Goal: Task Accomplishment & Management: Manage account settings

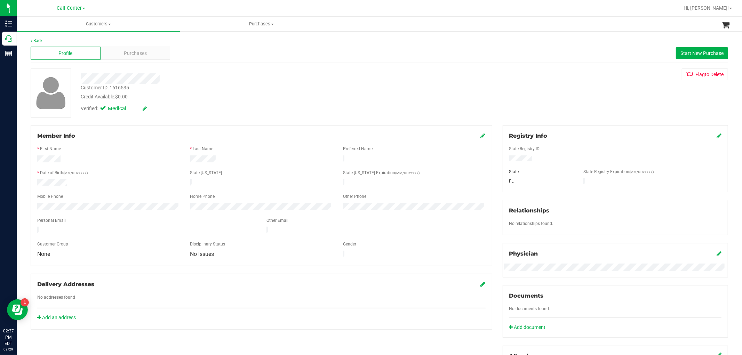
click at [126, 86] on div "Customer ID: 1616535" at bounding box center [105, 87] width 48 height 7
copy div "1616535"
click at [150, 53] on div "Purchases" at bounding box center [136, 53] width 70 height 13
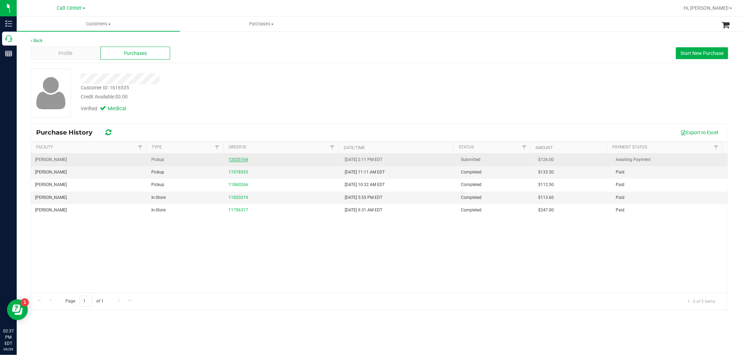
click at [238, 158] on link "12025164" at bounding box center [238, 159] width 19 height 5
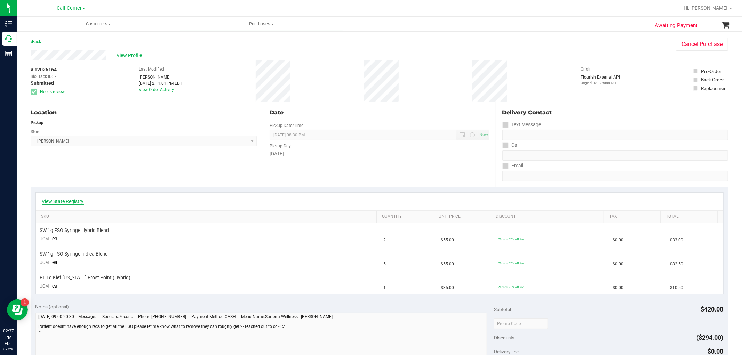
click at [72, 198] on link "View State Registry" at bounding box center [63, 201] width 42 height 7
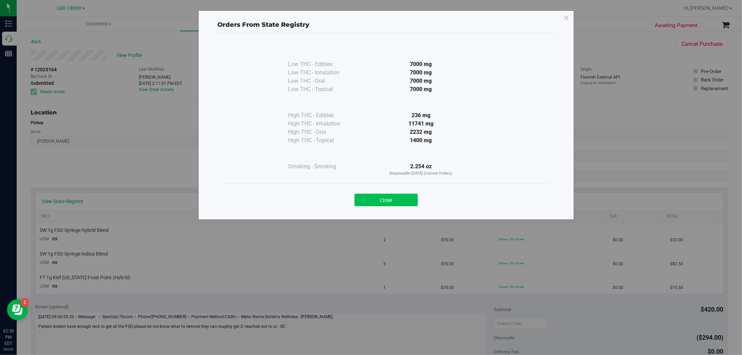
click at [378, 199] on button "Close" at bounding box center [386, 200] width 63 height 13
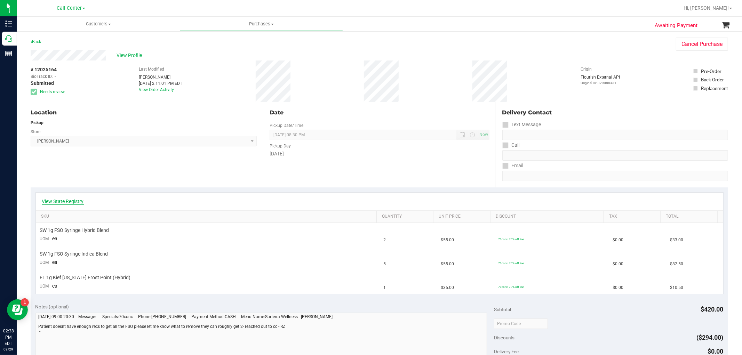
click at [72, 201] on link "View State Registry" at bounding box center [63, 201] width 42 height 7
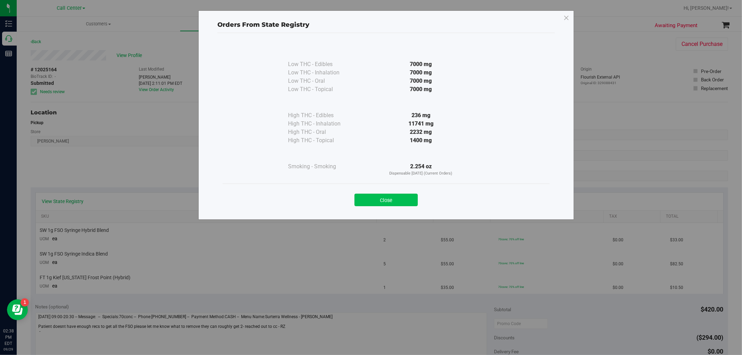
click at [388, 201] on button "Close" at bounding box center [386, 200] width 63 height 13
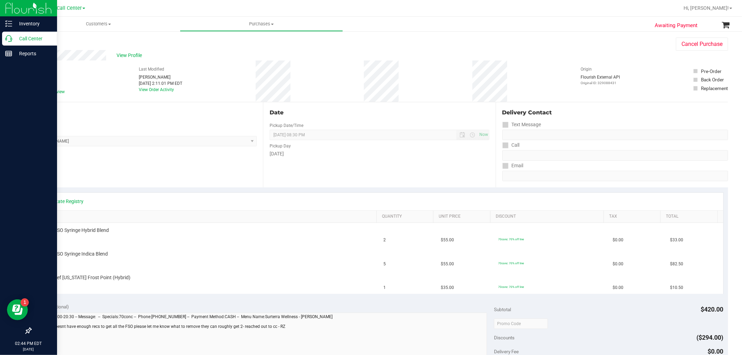
click at [6, 40] on icon at bounding box center [8, 38] width 7 height 7
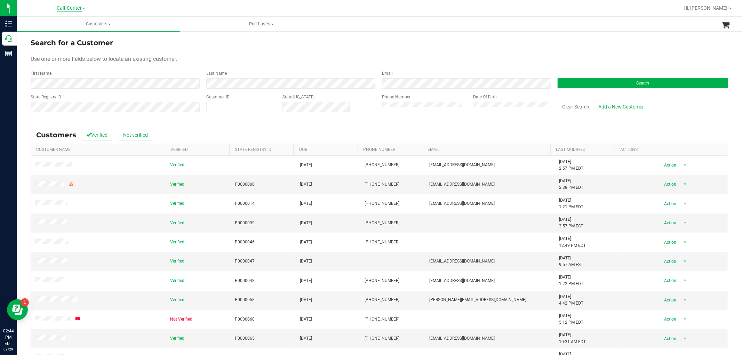
click at [78, 8] on span "Call Center" at bounding box center [69, 8] width 25 height 6
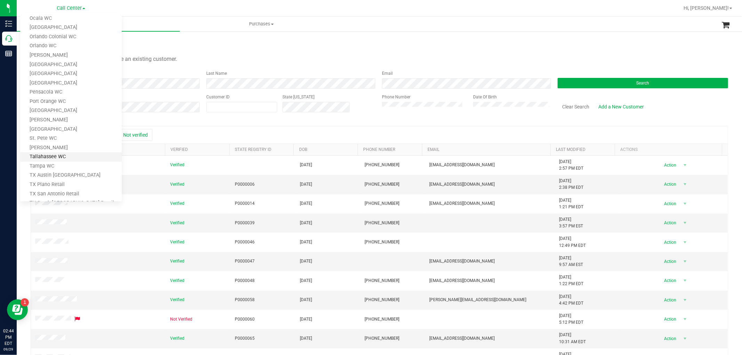
scroll to position [270, 0]
click at [62, 116] on link "[GEOGRAPHIC_DATA]" at bounding box center [71, 114] width 102 height 9
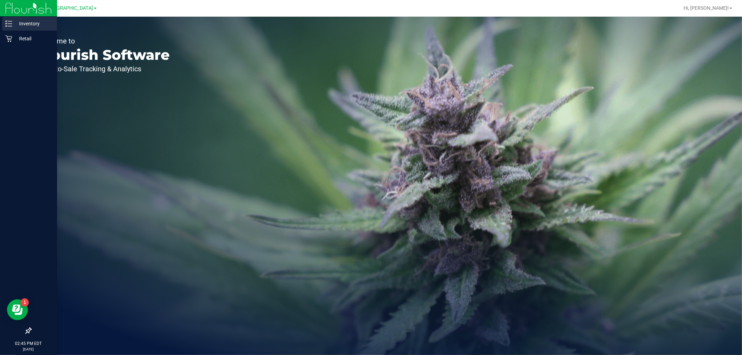
click at [11, 29] on div "Inventory" at bounding box center [29, 24] width 55 height 14
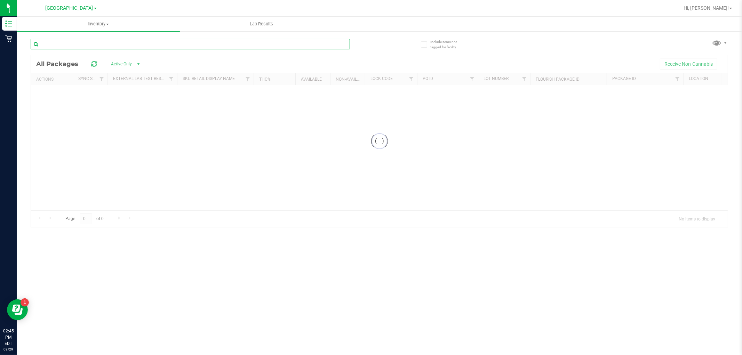
click at [206, 40] on input "text" at bounding box center [190, 44] width 319 height 10
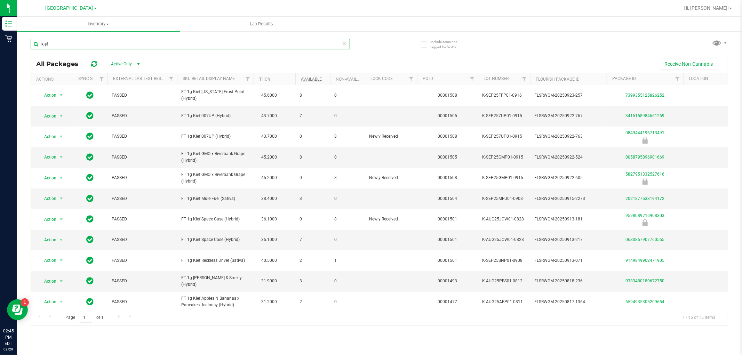
type input "kief"
click at [311, 80] on link "Available" at bounding box center [311, 79] width 21 height 5
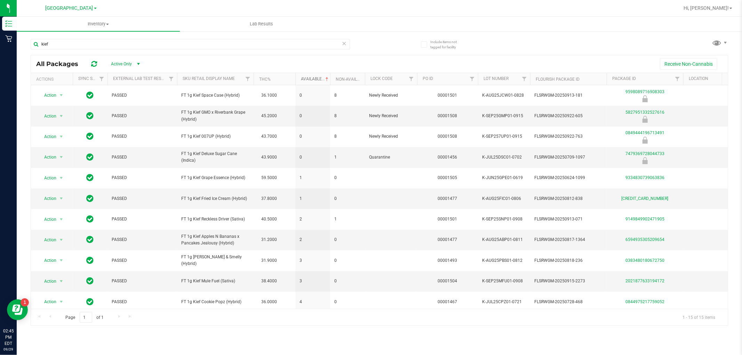
click at [311, 80] on link "Available" at bounding box center [315, 79] width 29 height 5
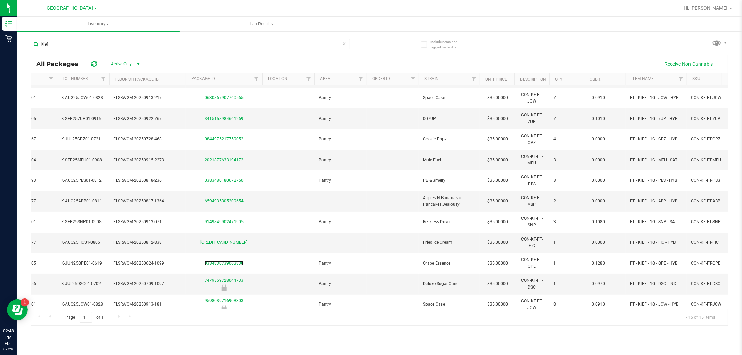
scroll to position [0, 475]
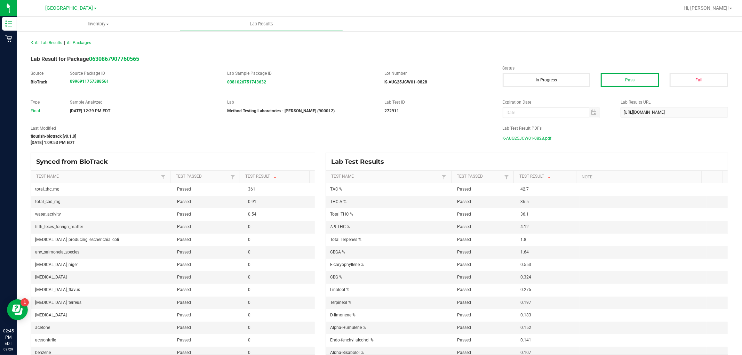
click at [508, 138] on span "K-AUG25JCW01-0828.pdf" at bounding box center [527, 138] width 49 height 10
click at [521, 140] on span "K-JUN25GPE01-0619.pdf" at bounding box center [527, 138] width 48 height 10
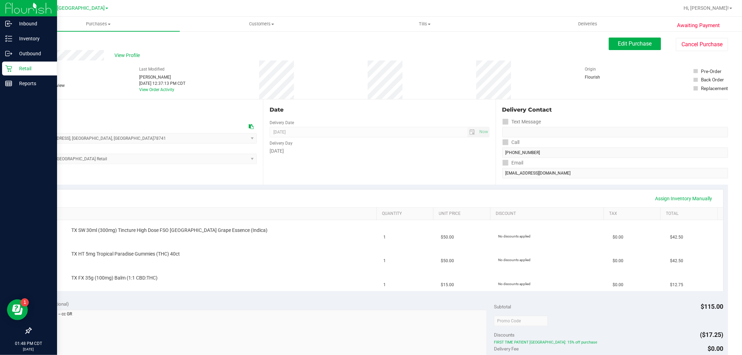
click at [12, 71] on p "Retail" at bounding box center [33, 68] width 42 height 8
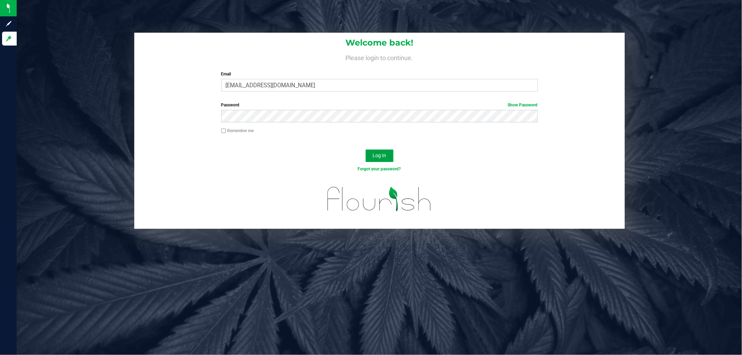
click at [387, 158] on button "Log In" at bounding box center [380, 156] width 28 height 13
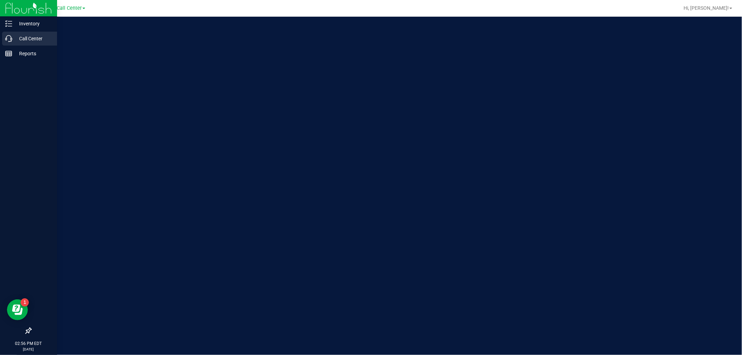
click at [10, 38] on icon at bounding box center [8, 38] width 7 height 7
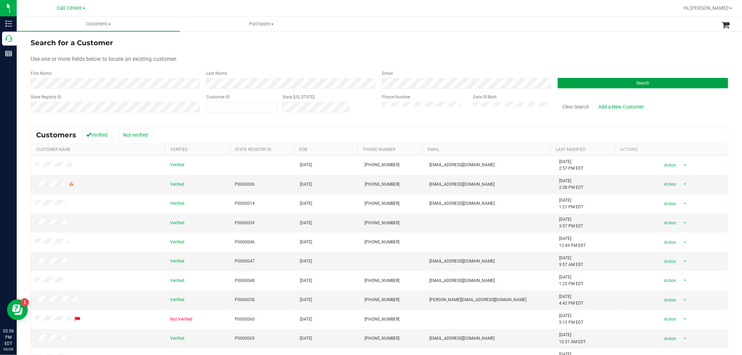
click at [573, 80] on button "Search" at bounding box center [643, 83] width 170 height 10
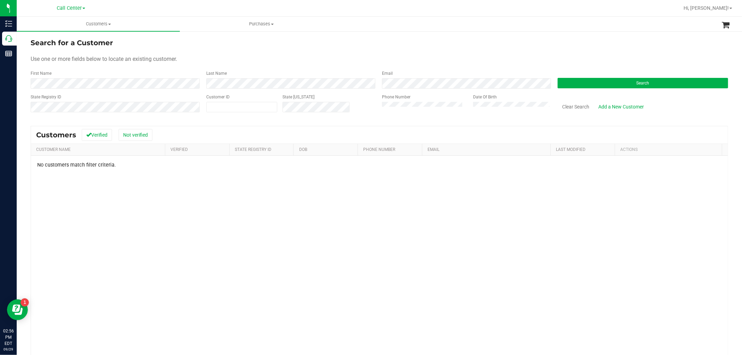
click at [84, 9] on link "Call Center" at bounding box center [71, 8] width 29 height 7
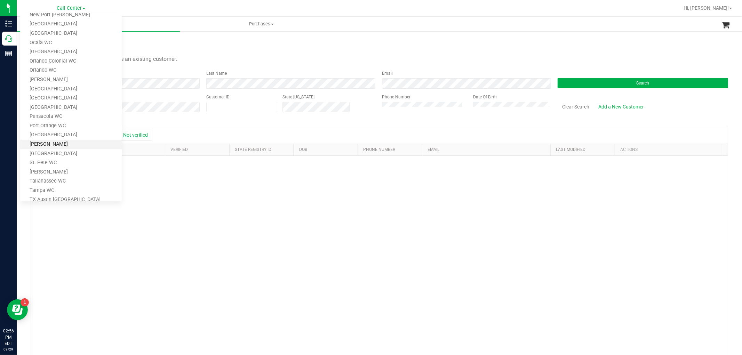
scroll to position [232, 0]
click at [54, 198] on link "TX Austin DC" at bounding box center [71, 199] width 102 height 9
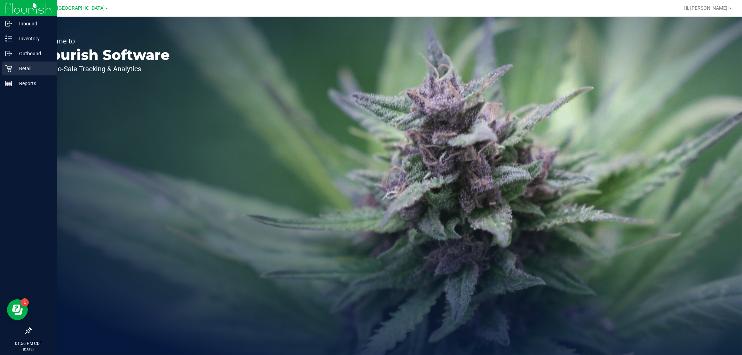
click at [18, 67] on p "Retail" at bounding box center [33, 68] width 42 height 8
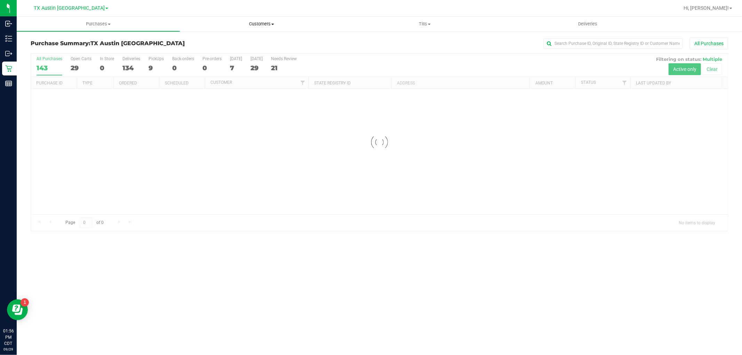
click at [273, 24] on span at bounding box center [272, 24] width 3 height 1
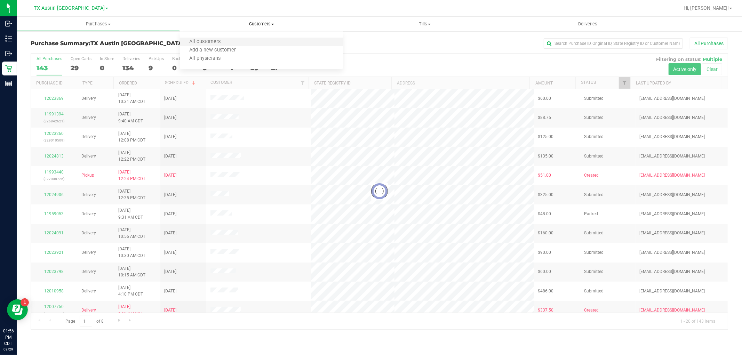
click at [270, 41] on li "All customers" at bounding box center [261, 42] width 163 height 8
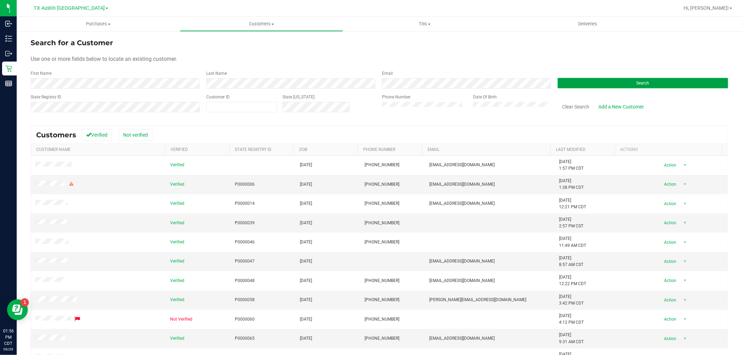
click at [579, 80] on button "Search" at bounding box center [643, 83] width 170 height 10
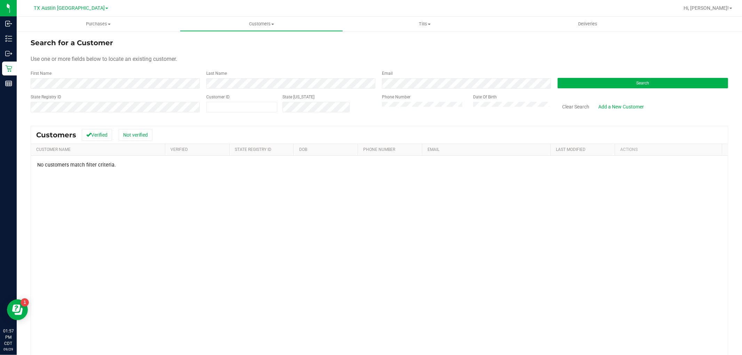
click at [96, 89] on form "Search for a Customer Use one or more fields below to locate an existing custom…" at bounding box center [380, 78] width 698 height 81
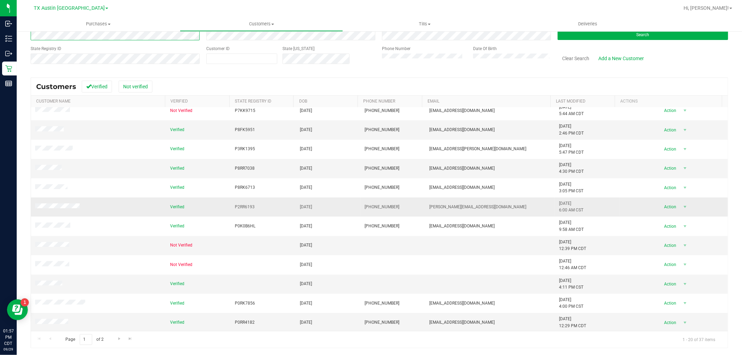
scroll to position [161, 0]
click at [117, 342] on link "Go to the next page" at bounding box center [119, 338] width 10 height 9
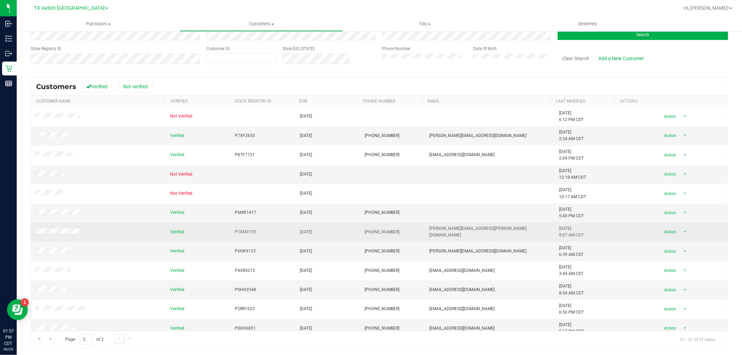
scroll to position [0, 0]
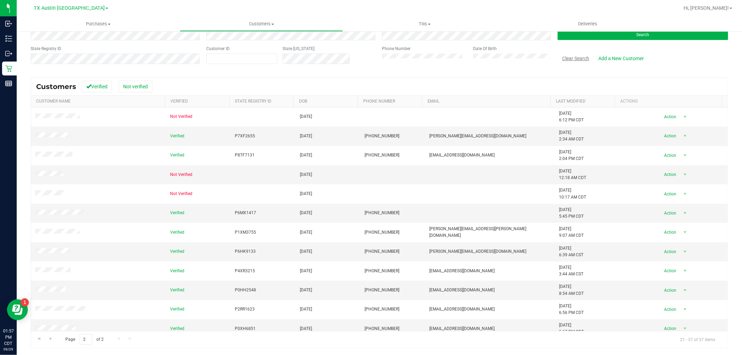
click at [564, 57] on button "Clear Search" at bounding box center [576, 59] width 36 height 12
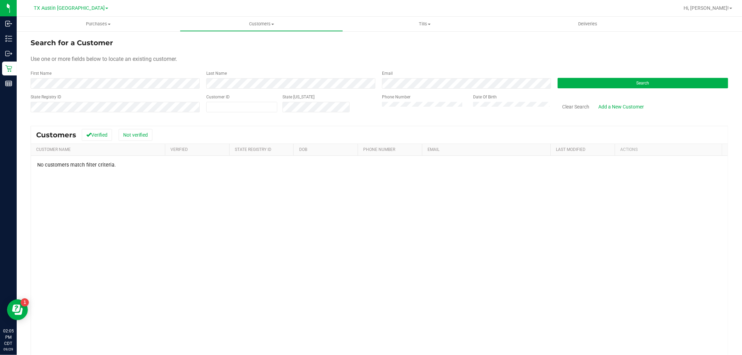
click at [178, 183] on div "No customers match filter criteria." at bounding box center [379, 271] width 697 height 230
click at [566, 107] on button "Clear Search" at bounding box center [576, 107] width 36 height 12
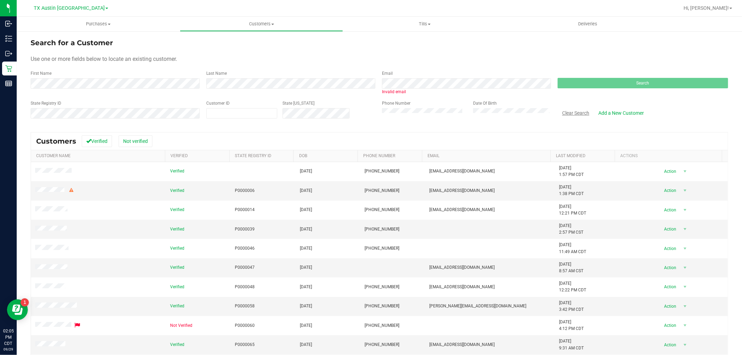
click at [573, 115] on button "Clear Search" at bounding box center [576, 113] width 36 height 12
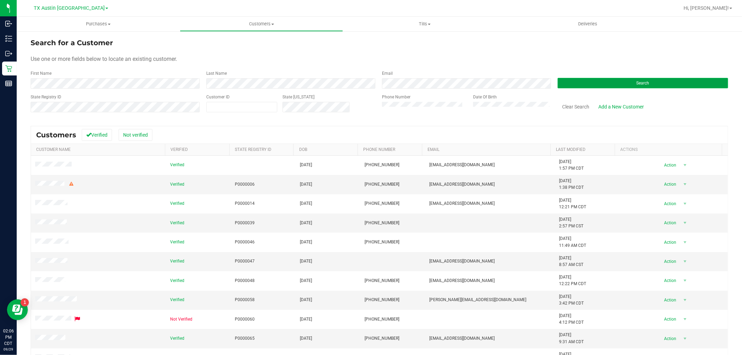
click at [579, 81] on button "Search" at bounding box center [643, 83] width 170 height 10
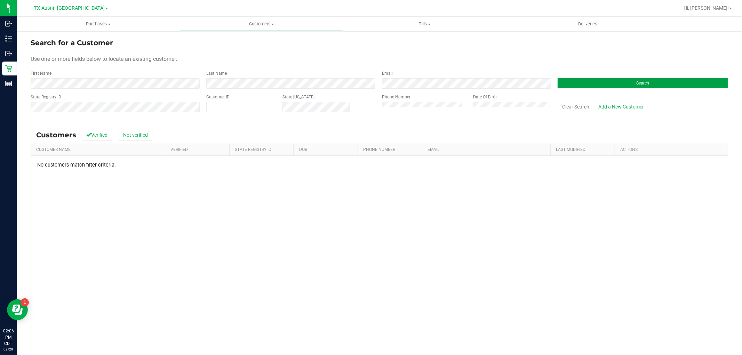
click at [596, 84] on button "Search" at bounding box center [643, 83] width 170 height 10
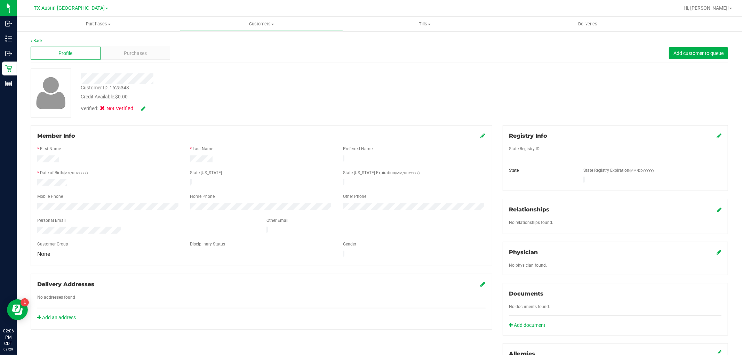
click at [144, 106] on icon at bounding box center [143, 108] width 4 height 5
click at [108, 109] on label "Medical" at bounding box center [115, 109] width 29 height 9
click at [0, 0] on input "Medical" at bounding box center [0, 0] width 0 height 0
click at [717, 136] on icon at bounding box center [719, 136] width 5 height 6
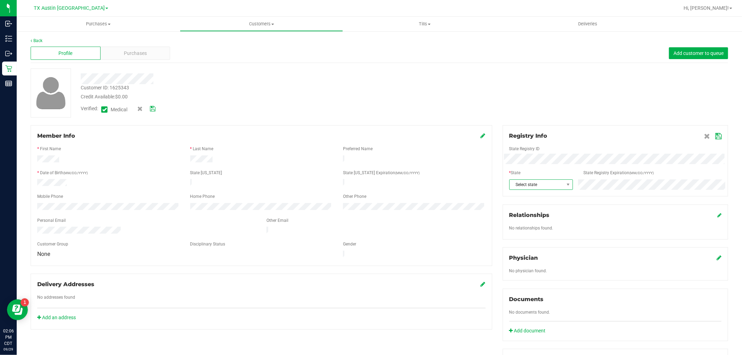
click at [521, 186] on span "Select state" at bounding box center [537, 185] width 54 height 10
click at [549, 258] on li "TX" at bounding box center [537, 254] width 63 height 12
click at [715, 136] on icon at bounding box center [718, 137] width 6 height 6
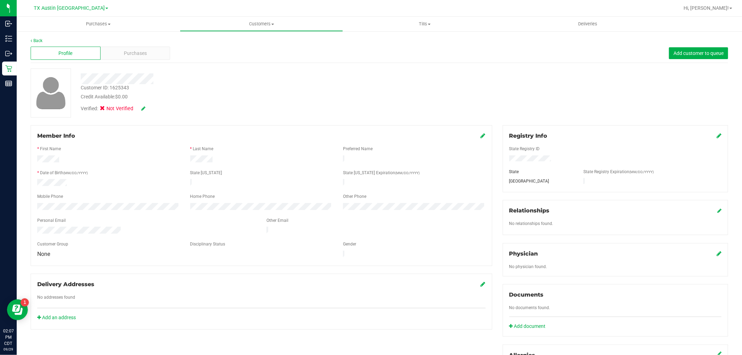
click at [139, 109] on div "Verified: Not Verified" at bounding box center [113, 109] width 65 height 8
click at [142, 109] on icon at bounding box center [143, 108] width 4 height 5
click at [152, 109] on icon at bounding box center [153, 108] width 6 height 5
click at [160, 56] on div "Purchases" at bounding box center [136, 53] width 70 height 13
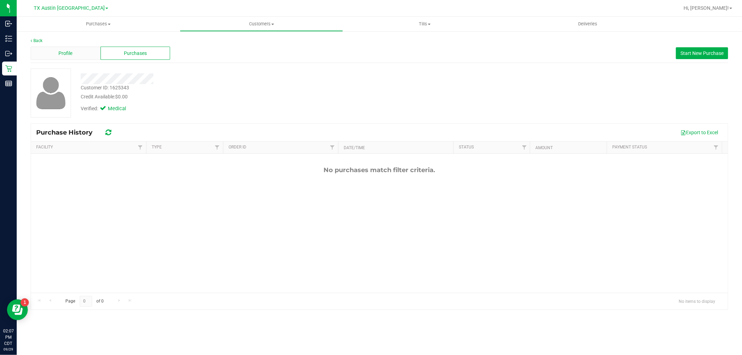
click at [49, 57] on div "Profile" at bounding box center [66, 53] width 70 height 13
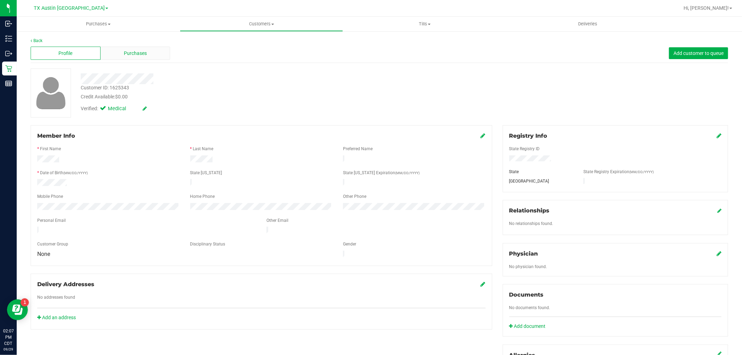
click at [141, 53] on span "Purchases" at bounding box center [135, 53] width 23 height 7
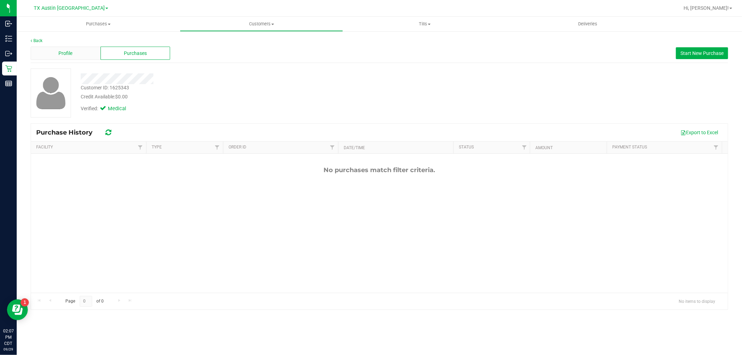
click at [83, 55] on div "Profile" at bounding box center [66, 53] width 70 height 13
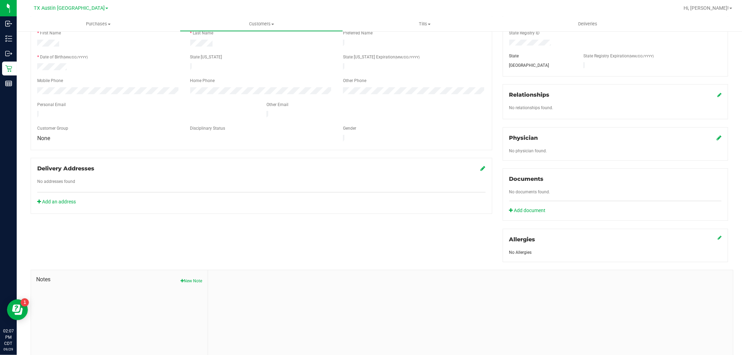
scroll to position [147, 0]
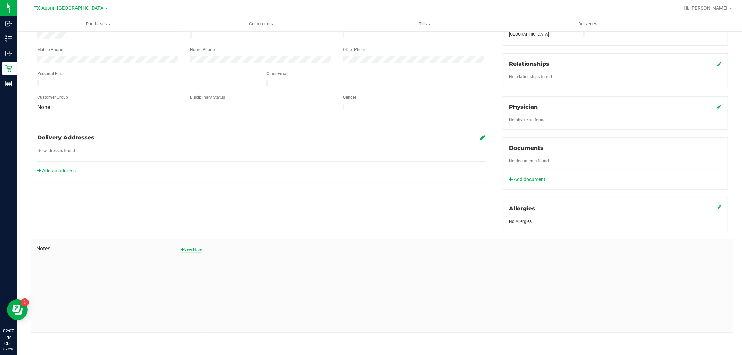
click at [199, 253] on button "New Note" at bounding box center [192, 250] width 22 height 6
paste textarea "Patient Name: Shannon Woodard Address: 352 NORTHWAY DR ABILENE, TX, 79601 Phone…"
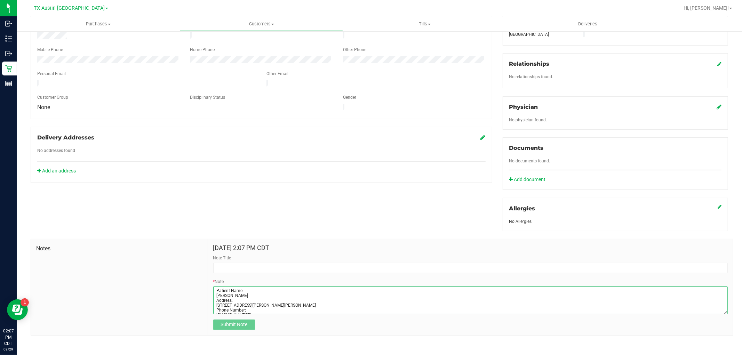
scroll to position [29, 0]
type textarea "Patient Name: Shannon Woodard Address: 352 NORTHWAY DR ABILENE, TX, 79601 Phone…"
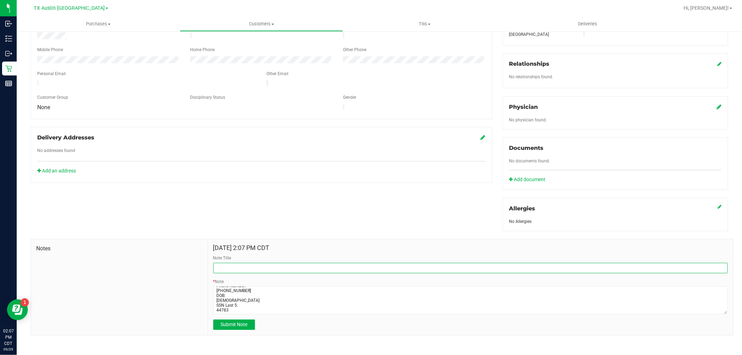
click at [244, 269] on input "Note Title" at bounding box center [470, 268] width 515 height 10
type input "CURT"
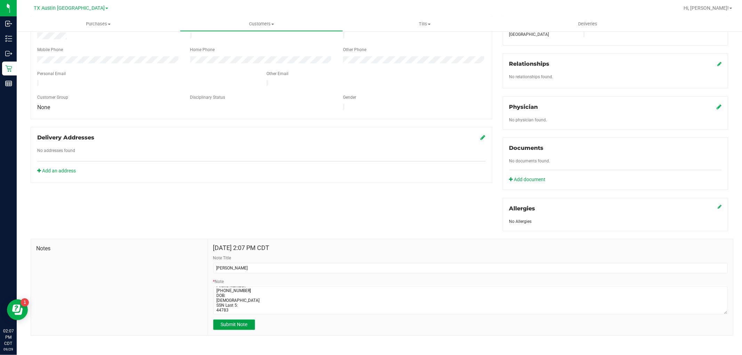
click at [233, 327] on span "Submit Note" at bounding box center [234, 325] width 27 height 6
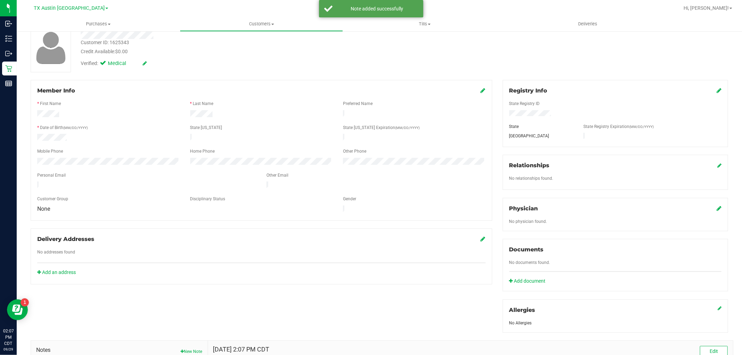
scroll to position [0, 0]
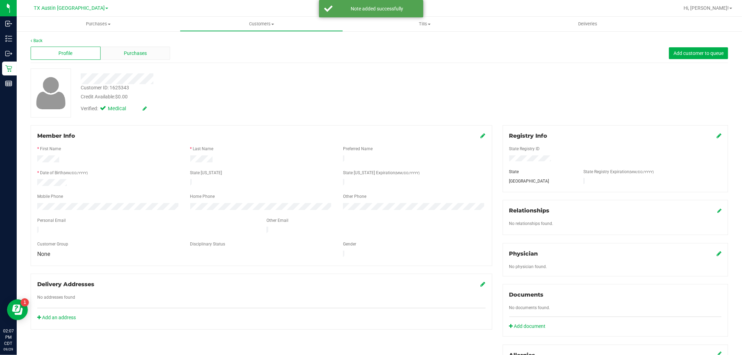
click at [150, 59] on div "Purchases" at bounding box center [136, 53] width 70 height 13
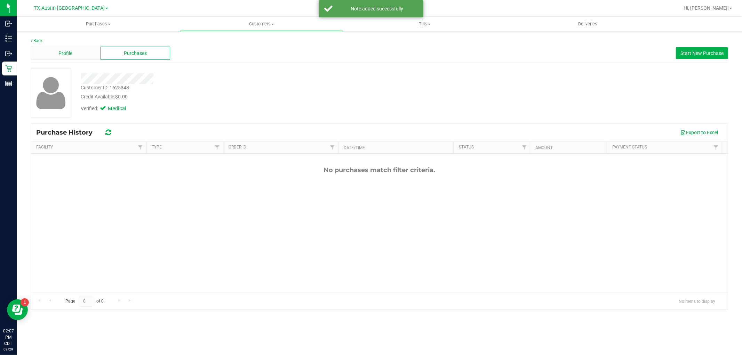
click at [44, 54] on div "Profile" at bounding box center [66, 53] width 70 height 13
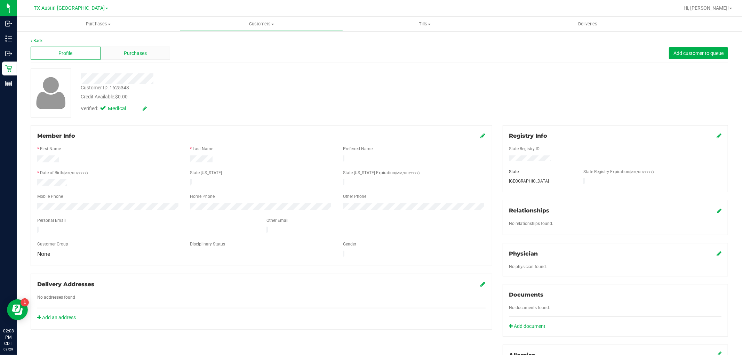
click at [139, 48] on div "Purchases" at bounding box center [136, 53] width 70 height 13
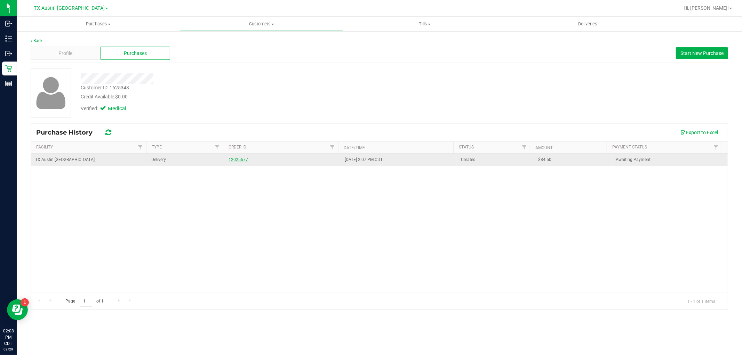
click at [231, 161] on link "12025677" at bounding box center [238, 159] width 19 height 5
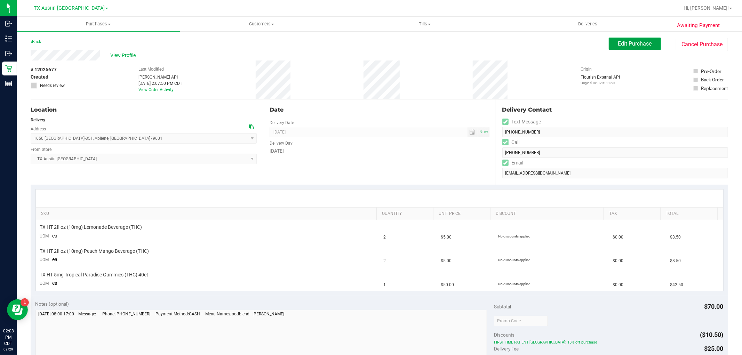
click at [609, 42] on button "Edit Purchase" at bounding box center [635, 44] width 52 height 13
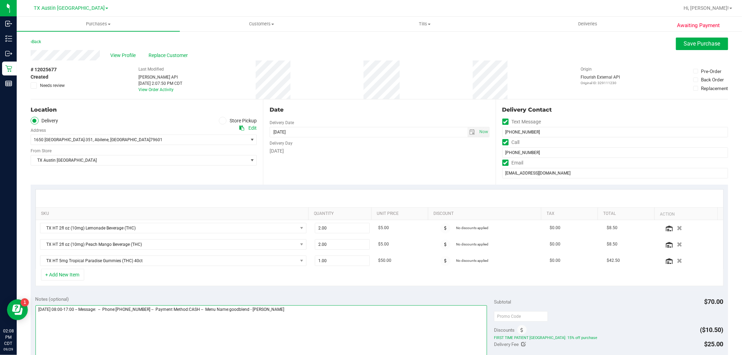
click at [378, 317] on textarea at bounding box center [261, 338] width 452 height 67
click at [470, 129] on span "select" at bounding box center [473, 132] width 10 height 10
type textarea "Tuesday 09/30/2025 08:00-17:00 -- Message: -- Phone:3255149594 -- Payment Metho…"
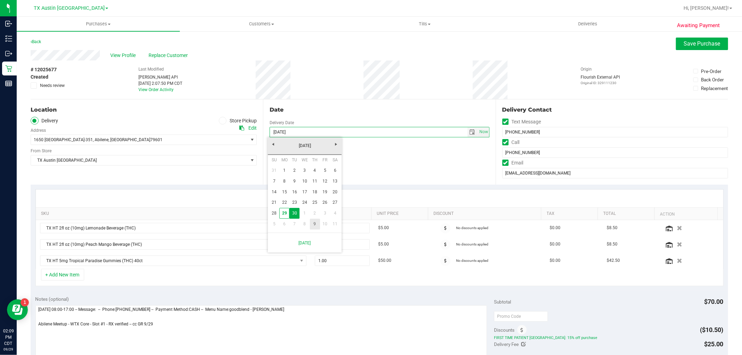
click at [315, 228] on link "9" at bounding box center [315, 224] width 10 height 11
type input "10/09/2025"
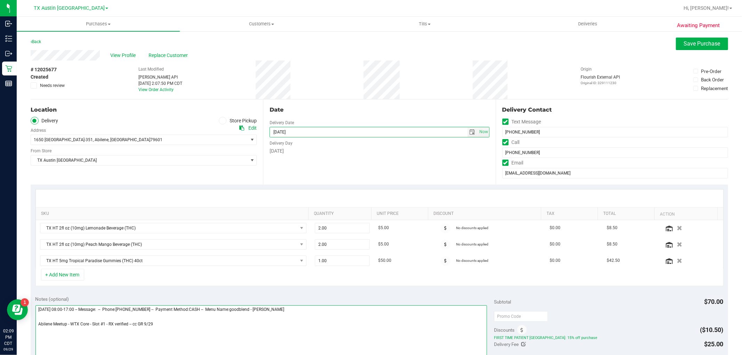
click at [225, 330] on textarea at bounding box center [261, 338] width 452 height 67
drag, startPoint x: 104, startPoint y: 311, endPoint x: 33, endPoint y: 310, distance: 71.3
click at [33, 310] on div "Notes (optional) Subtotal $70.00 Discounts ($10.50) FIRST TIME PATIENT TX: 15% …" at bounding box center [380, 353] width 698 height 125
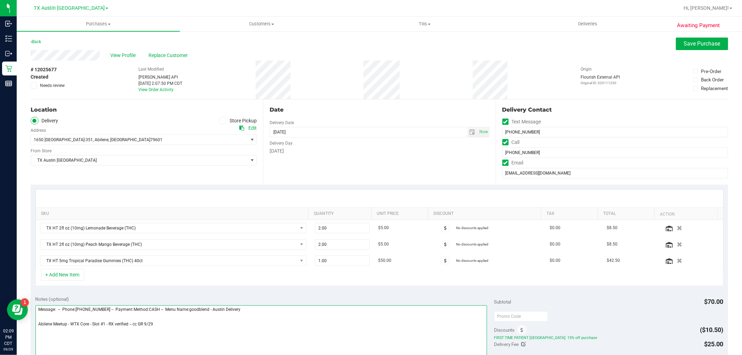
drag, startPoint x: 245, startPoint y: 313, endPoint x: -11, endPoint y: 310, distance: 256.1
click at [0, 310] on html "Inbound Inventory Outbound Retail Reports 02:09 PM CDT 09/29/2025 09/29 TX Aust…" at bounding box center [371, 177] width 742 height 355
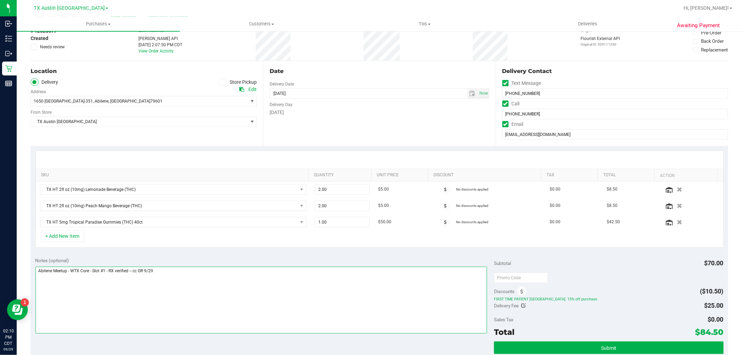
type textarea "Abilene Meetup - WTX Core - Slot #1 - RX verified -- cc GR 9/29"
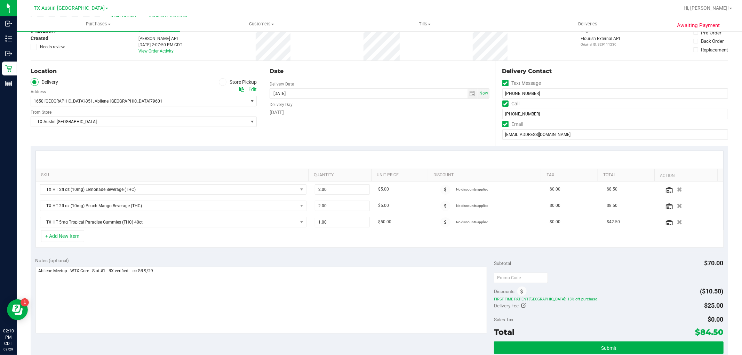
click at [522, 305] on icon at bounding box center [524, 305] width 5 height 5
type input "$25.00"
click at [690, 310] on span "$25.00 25" at bounding box center [698, 307] width 52 height 12
click at [690, 310] on input "25" at bounding box center [697, 308] width 51 height 10
type input "$0.00"
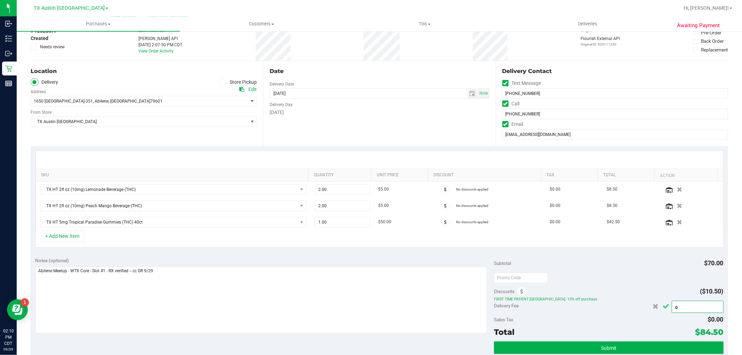
click at [663, 308] on icon "Cancel button" at bounding box center [666, 306] width 7 height 5
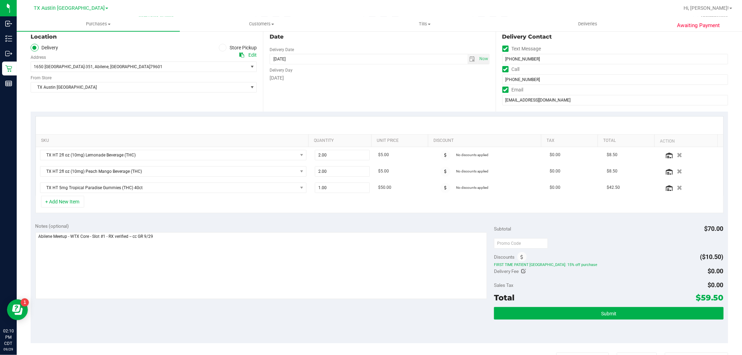
scroll to position [116, 0]
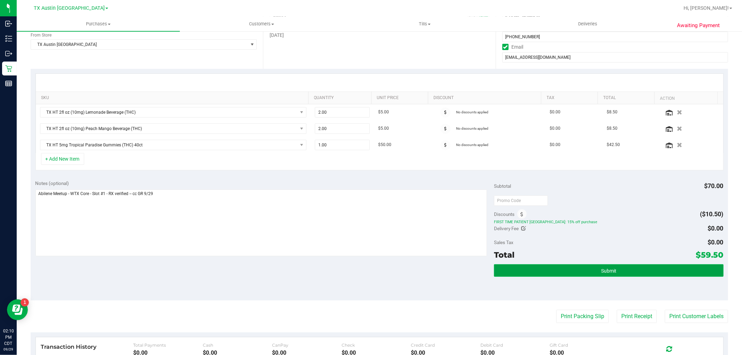
click at [612, 273] on button "Submit" at bounding box center [608, 270] width 229 height 13
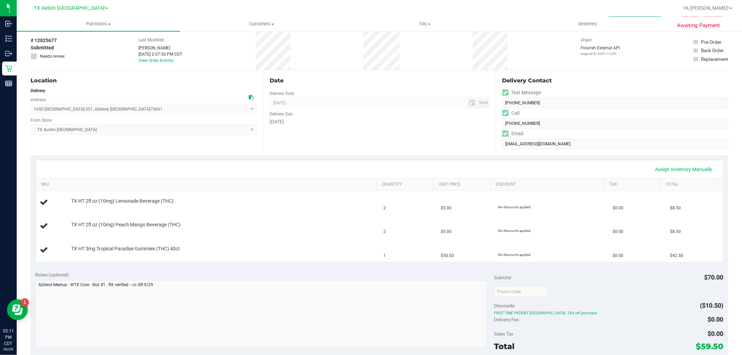
scroll to position [77, 0]
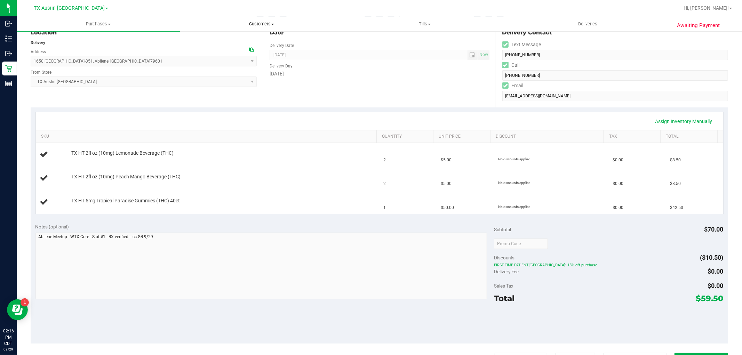
click at [256, 21] on span "Customers" at bounding box center [261, 24] width 162 height 6
click at [243, 43] on li "All customers" at bounding box center [261, 42] width 163 height 8
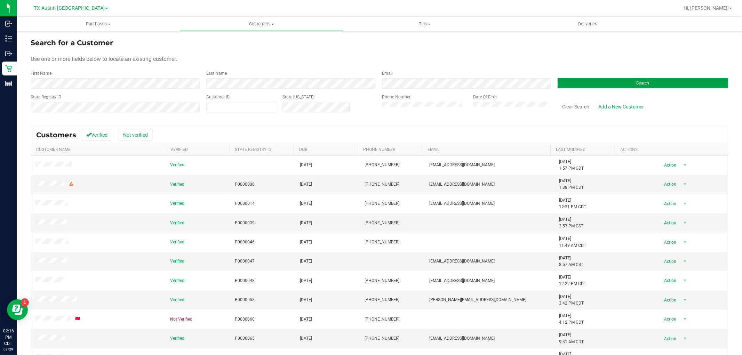
click at [585, 81] on button "Search" at bounding box center [643, 83] width 170 height 10
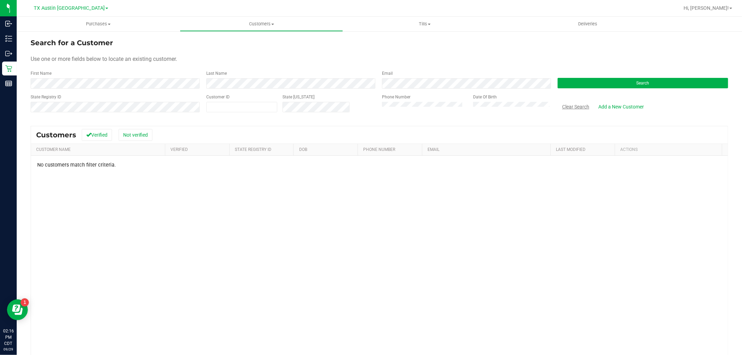
click at [565, 106] on button "Clear Search" at bounding box center [576, 107] width 36 height 12
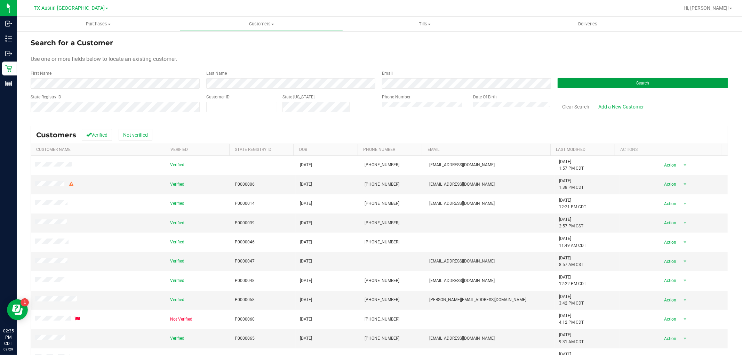
click at [559, 88] on button "Search" at bounding box center [643, 83] width 170 height 10
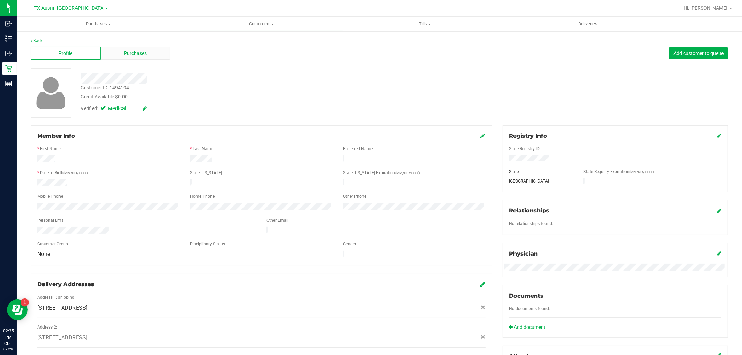
click at [138, 53] on span "Purchases" at bounding box center [135, 53] width 23 height 7
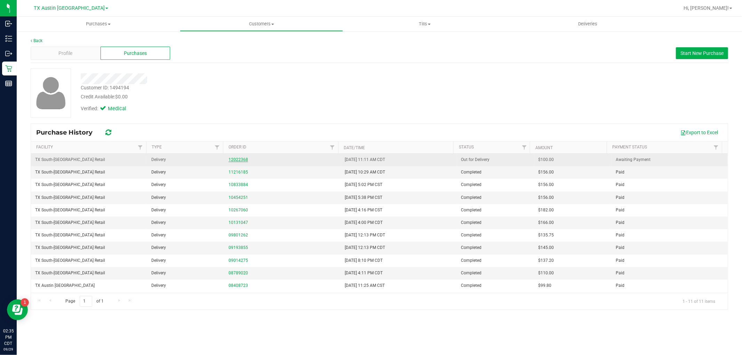
click at [240, 158] on link "12022368" at bounding box center [238, 159] width 19 height 5
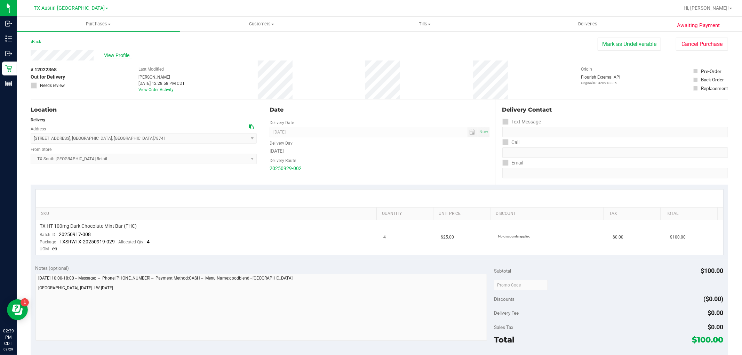
click at [116, 55] on span "View Profile" at bounding box center [118, 55] width 28 height 7
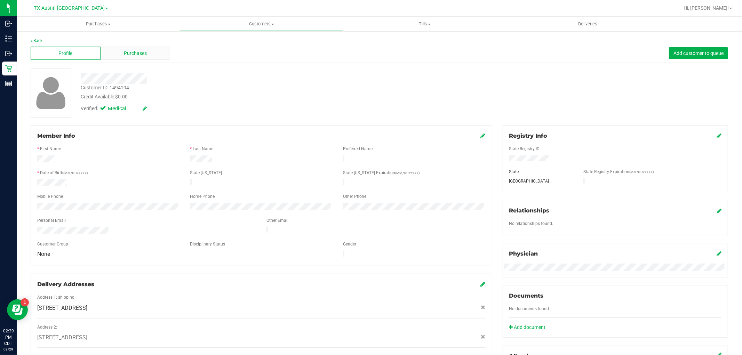
click at [109, 59] on div "Purchases" at bounding box center [136, 53] width 70 height 13
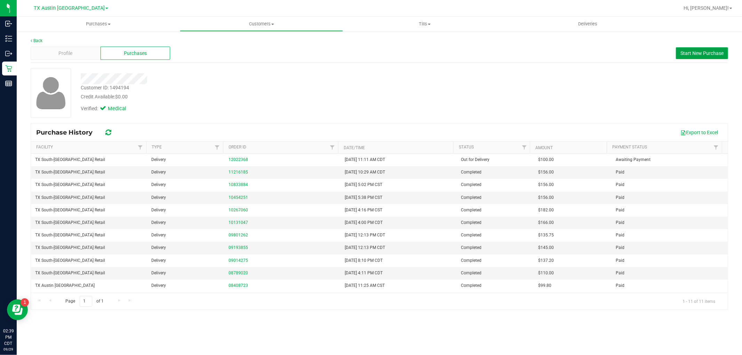
click at [691, 50] on span "Start New Purchase" at bounding box center [702, 53] width 43 height 6
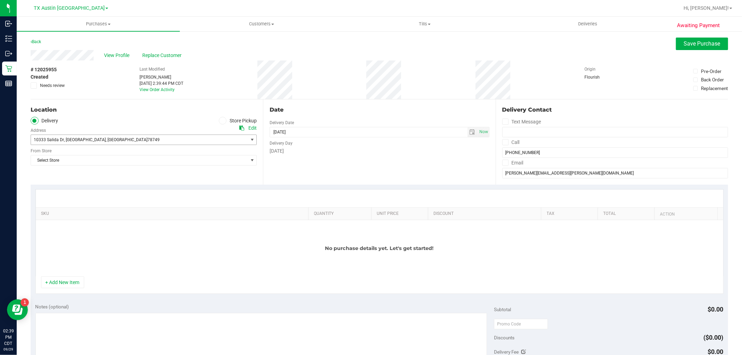
click at [235, 144] on span "10333 Salida Dr , Austin , TX 78749" at bounding box center [144, 140] width 226 height 10
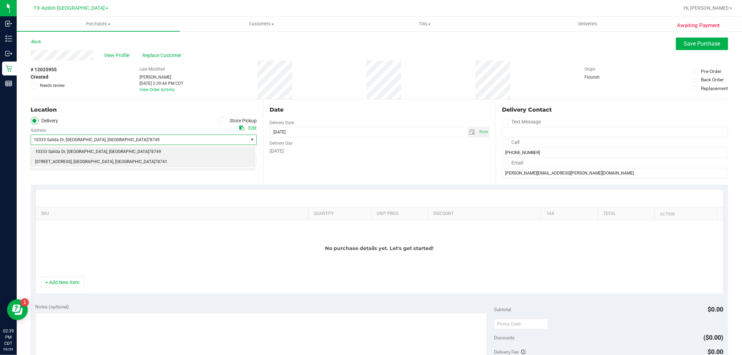
click at [210, 162] on li "7105 E. Riverside Drive , Austin , TX 78741" at bounding box center [143, 162] width 224 height 10
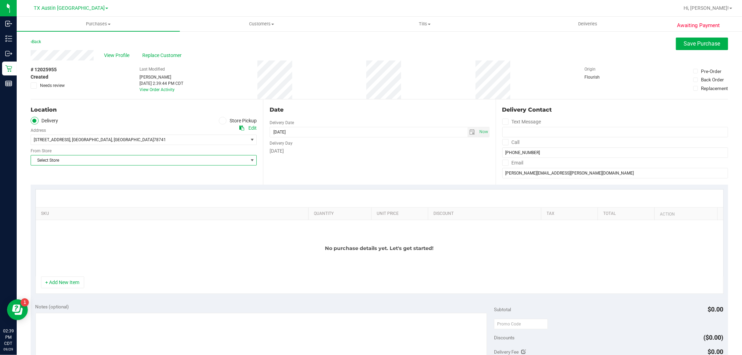
click at [210, 162] on span "Select Store" at bounding box center [139, 161] width 217 height 10
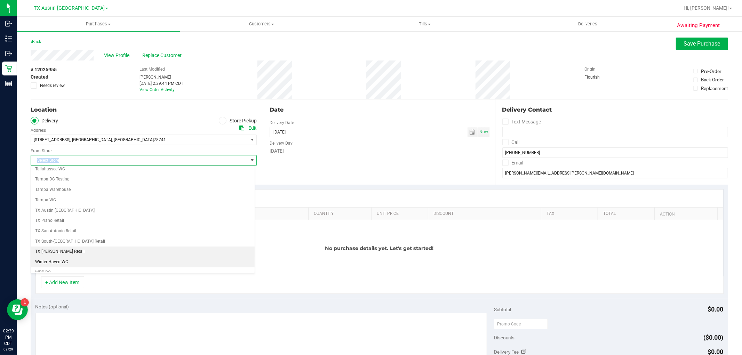
scroll to position [502, 0]
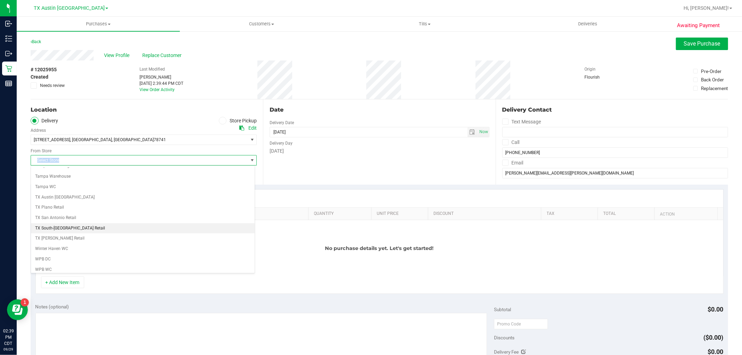
click at [152, 229] on li "TX South-Austin Retail" at bounding box center [143, 228] width 224 height 10
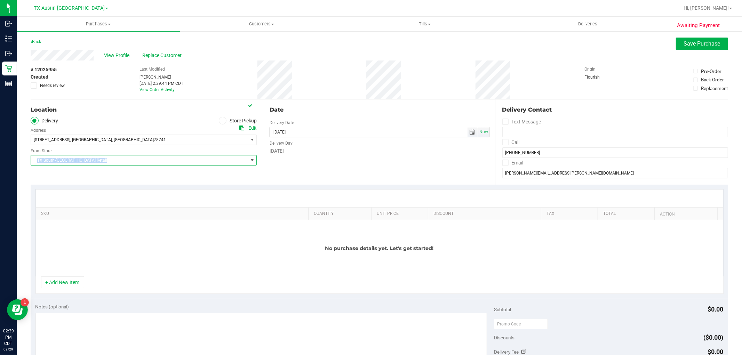
click at [471, 133] on span "select" at bounding box center [473, 132] width 6 height 6
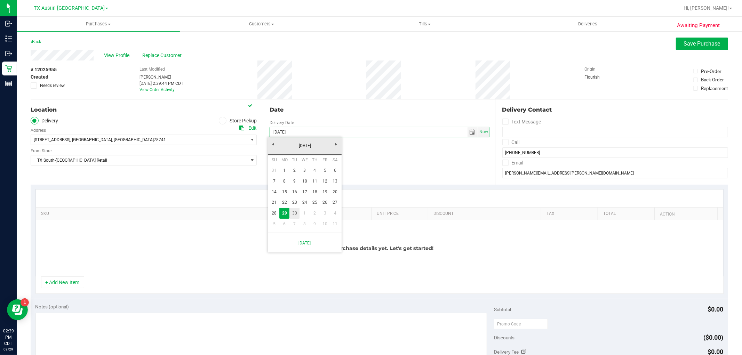
click at [294, 212] on link "30" at bounding box center [294, 213] width 10 height 11
type input "09/30/2025"
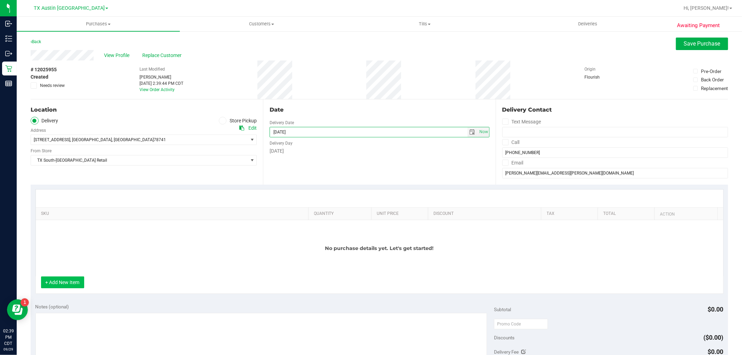
click at [66, 283] on button "+ Add New Item" at bounding box center [62, 283] width 43 height 12
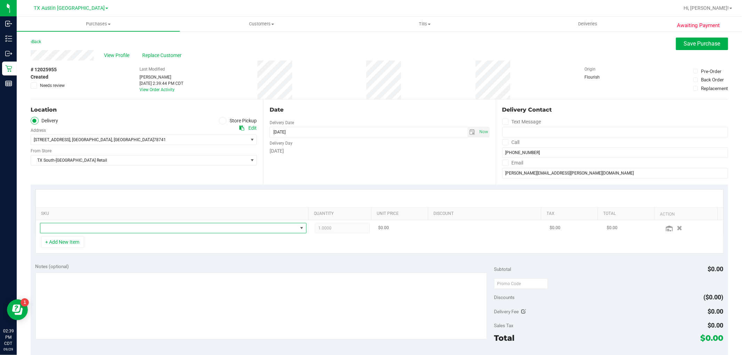
click at [93, 228] on span "NO DATA FOUND" at bounding box center [168, 228] width 257 height 10
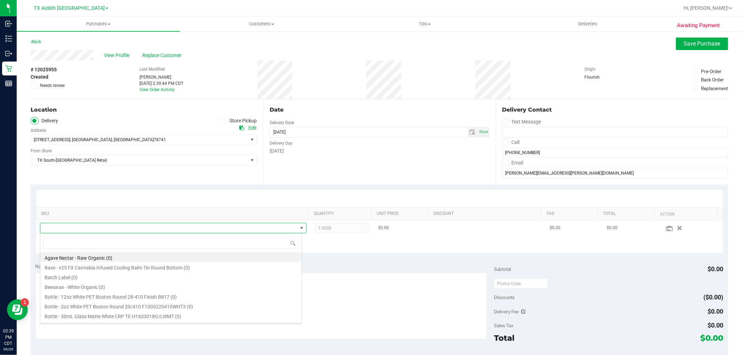
scroll to position [10, 260]
type input "i"
type input "mint"
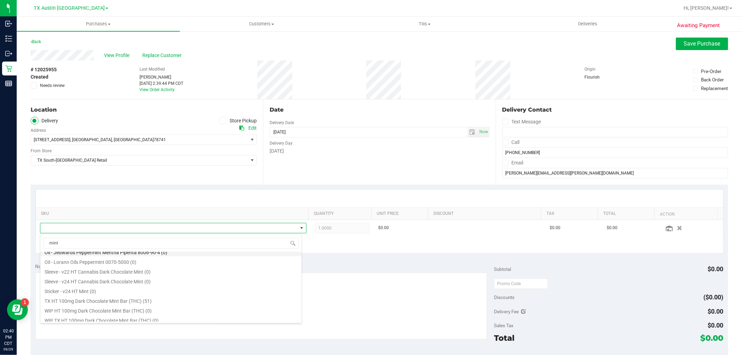
scroll to position [47, 0]
click at [185, 294] on li "TX HT 100mg Dark Chocolate Mint Bar (THC) (51)" at bounding box center [170, 298] width 261 height 10
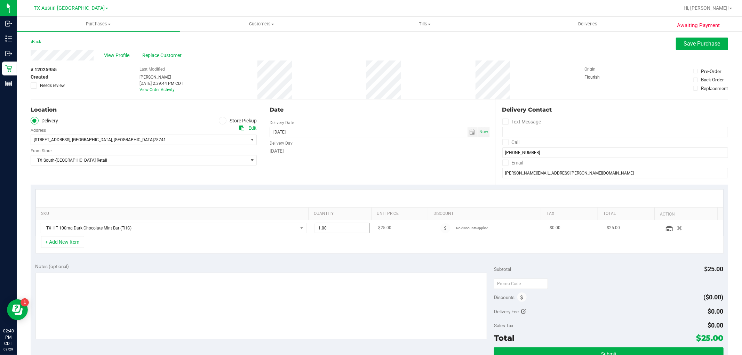
click at [348, 230] on span "1.00 1" at bounding box center [342, 228] width 55 height 10
click at [348, 230] on input "1" at bounding box center [342, 228] width 54 height 10
type input "4"
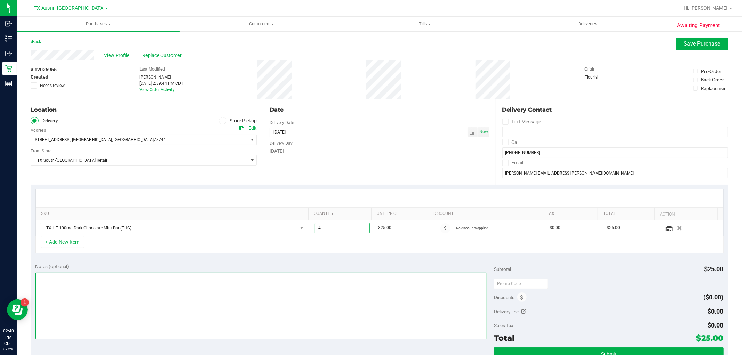
type input "4.00"
click at [335, 299] on textarea at bounding box center [261, 306] width 452 height 67
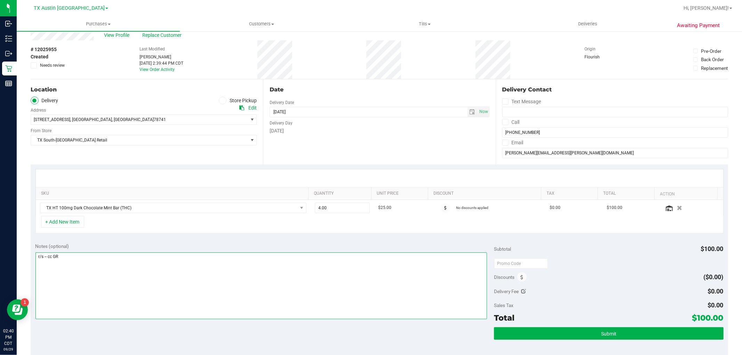
scroll to position [39, 0]
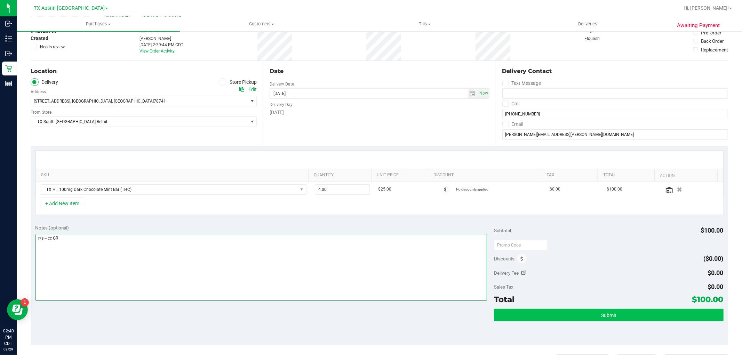
type textarea "r/s -- cc GR"
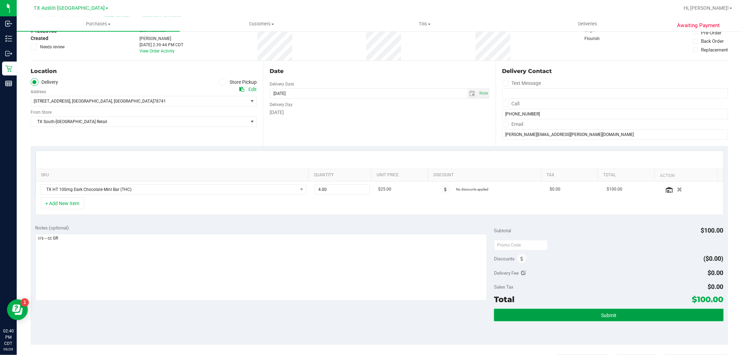
click at [621, 311] on button "Submit" at bounding box center [608, 315] width 229 height 13
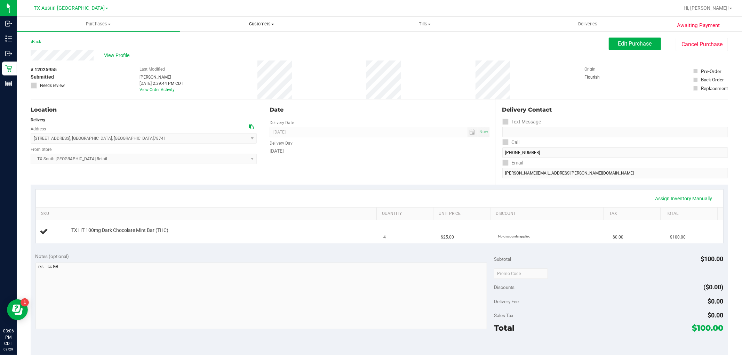
click at [260, 23] on span "Customers" at bounding box center [261, 24] width 162 height 6
click at [259, 36] on ul "All customers Add a new customer All physicians" at bounding box center [261, 51] width 163 height 38
click at [260, 22] on span "Customers" at bounding box center [261, 24] width 163 height 6
click at [225, 43] on span "All customers" at bounding box center [205, 42] width 50 height 6
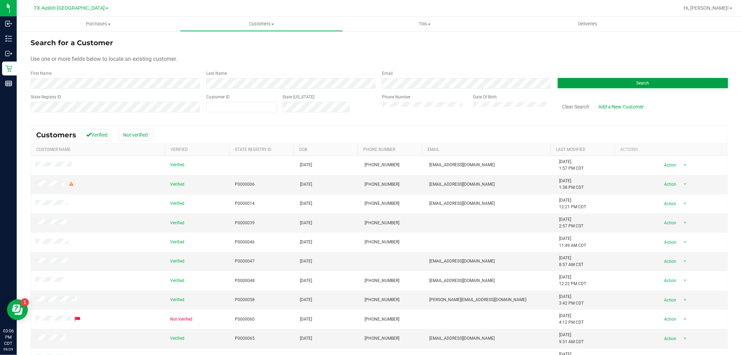
click at [595, 80] on button "Search" at bounding box center [643, 83] width 170 height 10
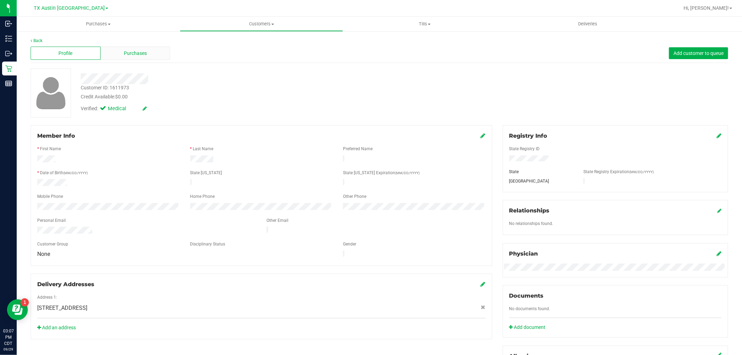
click at [129, 56] on span "Purchases" at bounding box center [135, 53] width 23 height 7
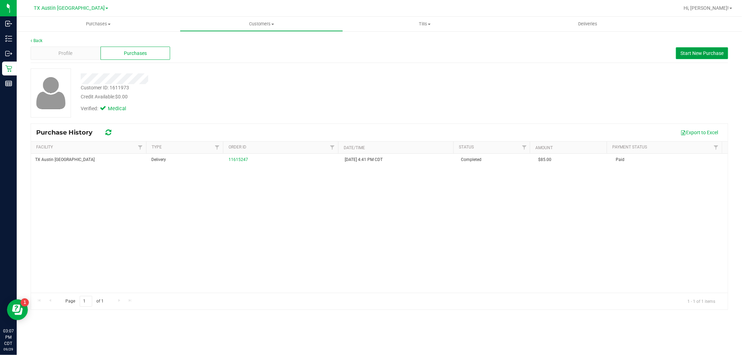
click at [695, 49] on button "Start New Purchase" at bounding box center [702, 53] width 52 height 12
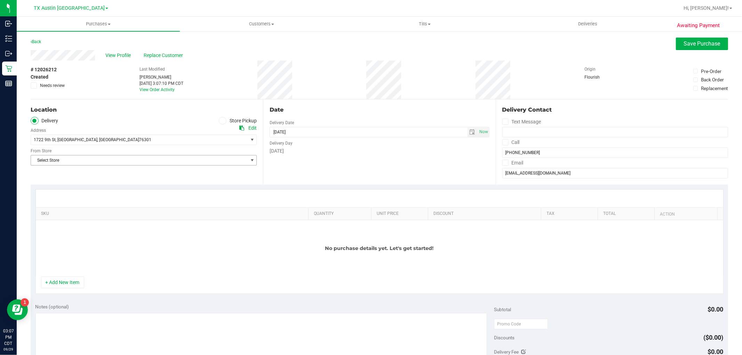
click at [146, 162] on span "Select Store" at bounding box center [139, 161] width 217 height 10
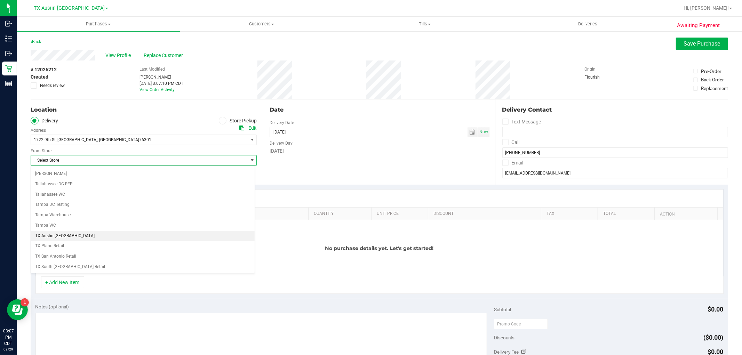
click at [138, 237] on li "TX Austin DC" at bounding box center [143, 236] width 224 height 10
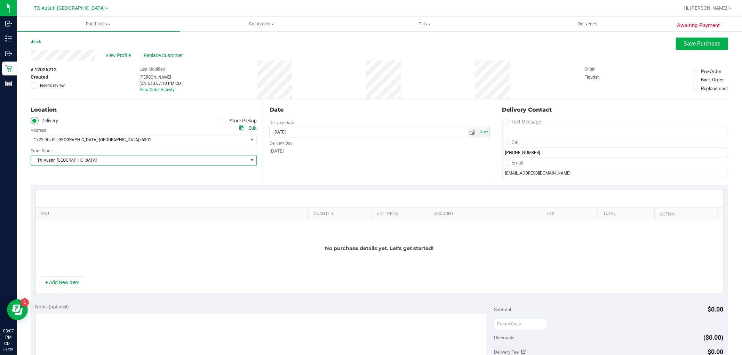
click at [470, 133] on span "select" at bounding box center [473, 132] width 6 height 6
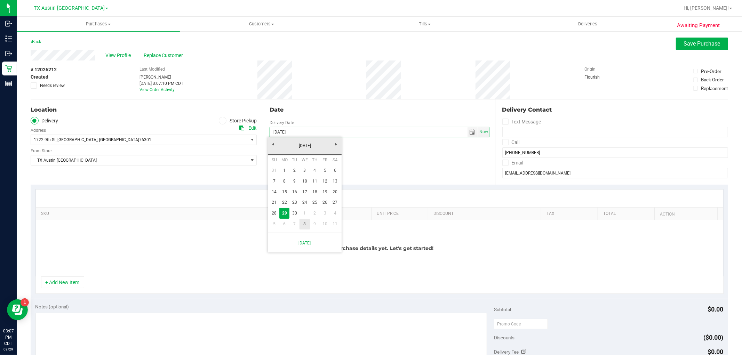
click at [305, 223] on link "8" at bounding box center [305, 224] width 10 height 11
type input "10/08/2025"
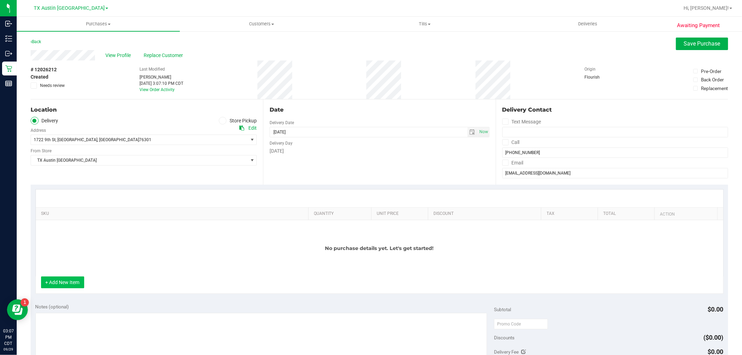
click at [57, 283] on button "+ Add New Item" at bounding box center [62, 283] width 43 height 12
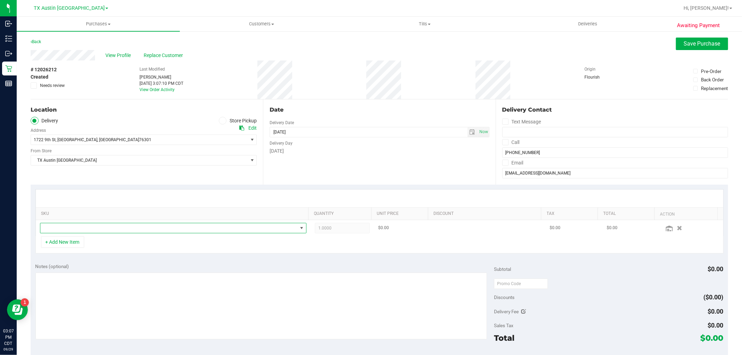
click at [116, 226] on span "NO DATA FOUND" at bounding box center [168, 228] width 257 height 10
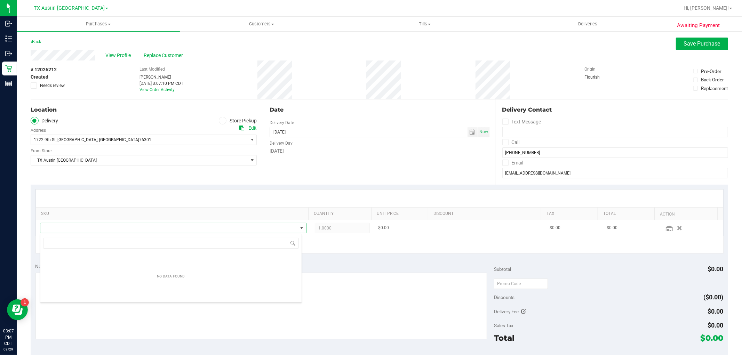
scroll to position [10, 260]
type input "pure"
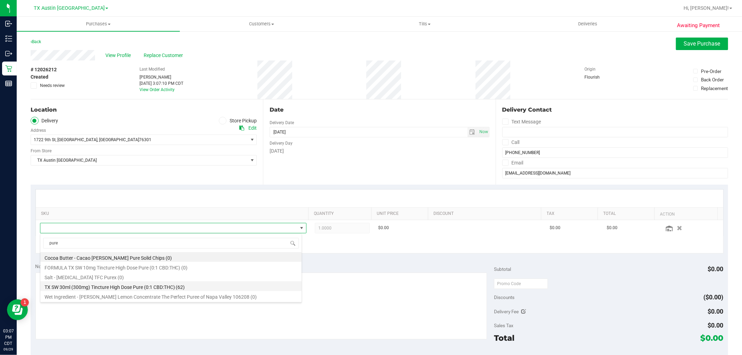
click at [186, 285] on li "TX SW 30ml (300mg) Tincture High Dose Pure (0:1 CBD:THC) (62)" at bounding box center [170, 286] width 261 height 10
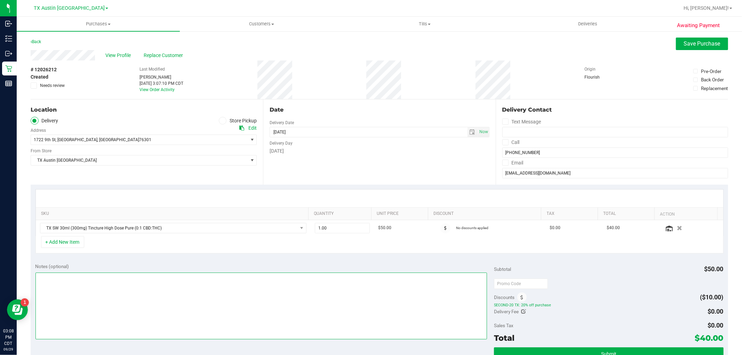
click at [217, 308] on textarea at bounding box center [261, 306] width 452 height 67
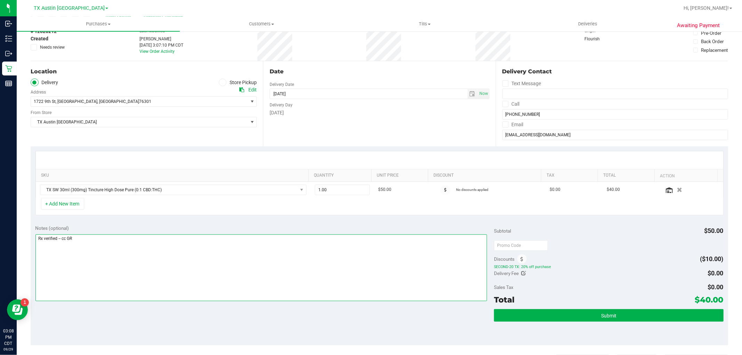
scroll to position [39, 0]
type textarea "Rx verified -- cc GR"
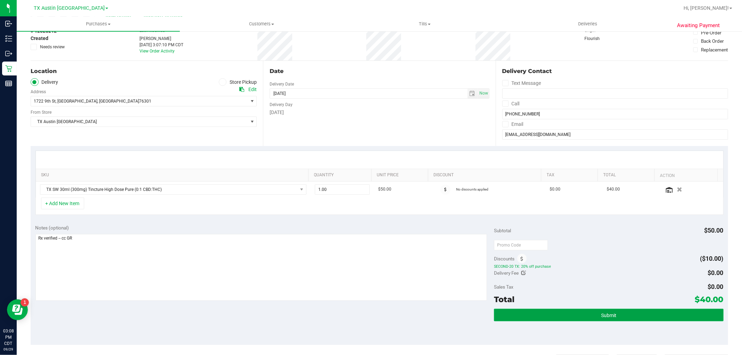
click at [615, 317] on button "Submit" at bounding box center [608, 315] width 229 height 13
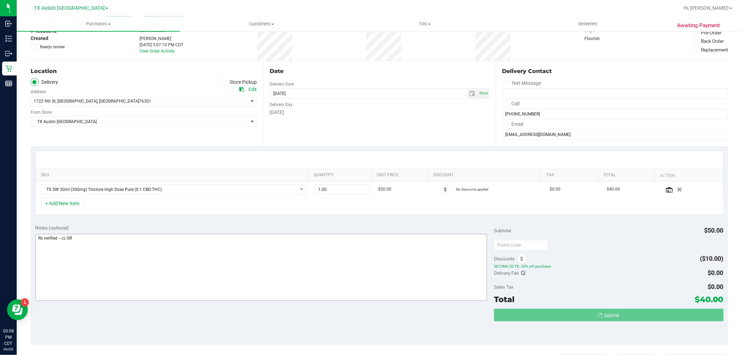
scroll to position [0, 0]
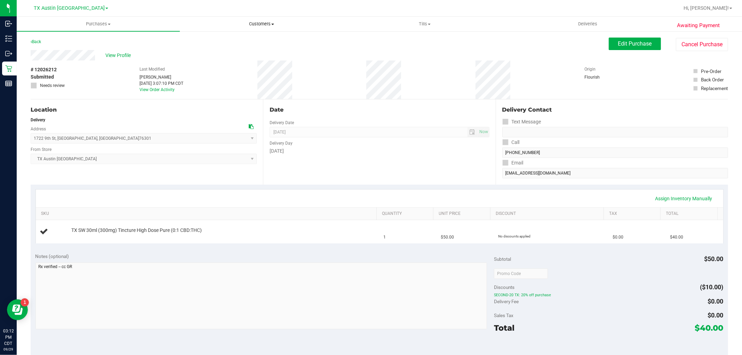
click at [272, 24] on span at bounding box center [272, 24] width 3 height 1
click at [265, 38] on li "All customers" at bounding box center [261, 42] width 163 height 8
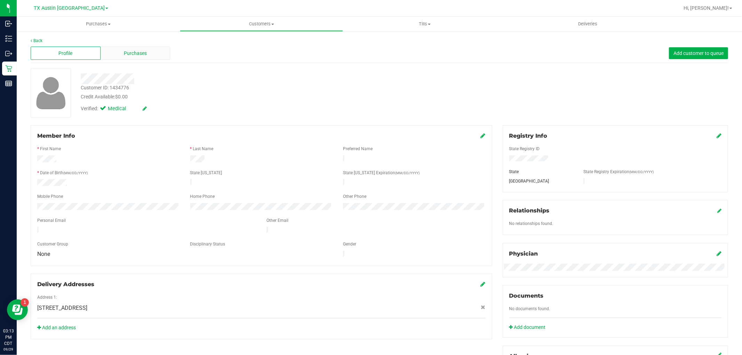
click at [130, 57] on div "Purchases" at bounding box center [136, 53] width 70 height 13
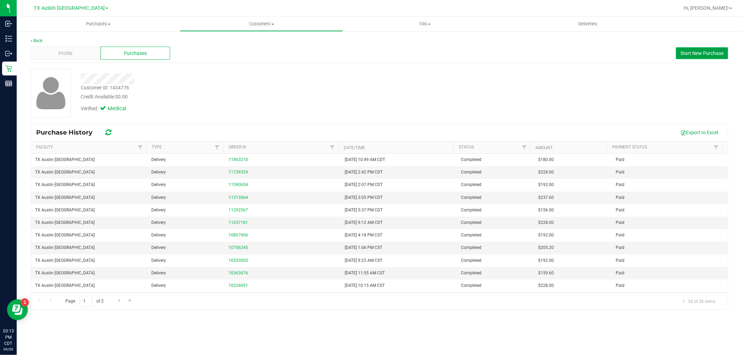
click at [718, 55] on span "Start New Purchase" at bounding box center [702, 53] width 43 height 6
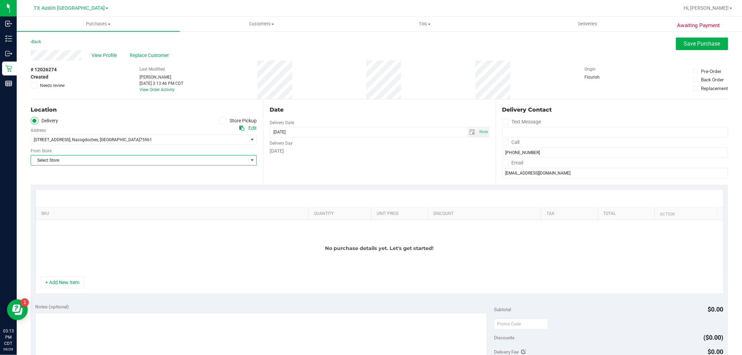
click at [197, 159] on span "Select Store" at bounding box center [139, 161] width 217 height 10
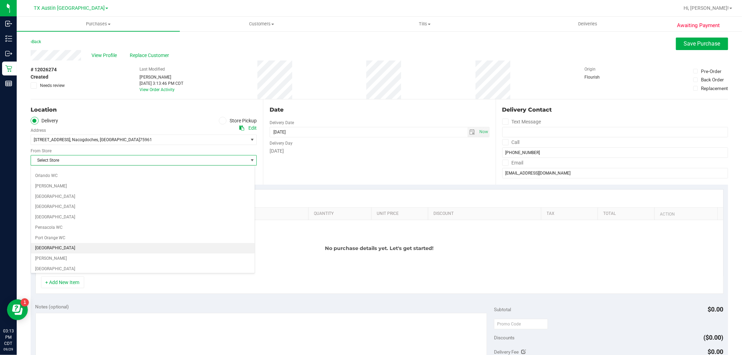
scroll to position [464, 0]
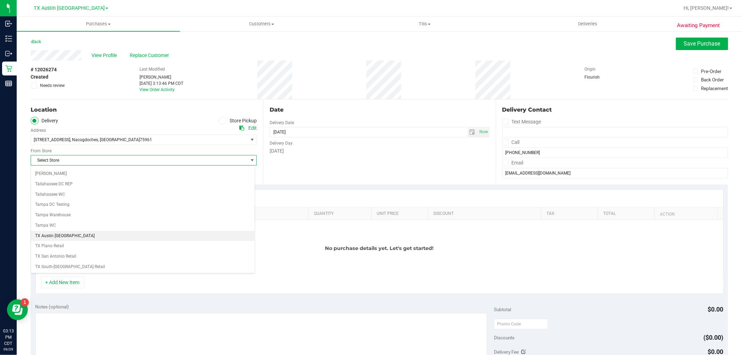
click at [86, 241] on li "TX Austin DC" at bounding box center [143, 236] width 224 height 10
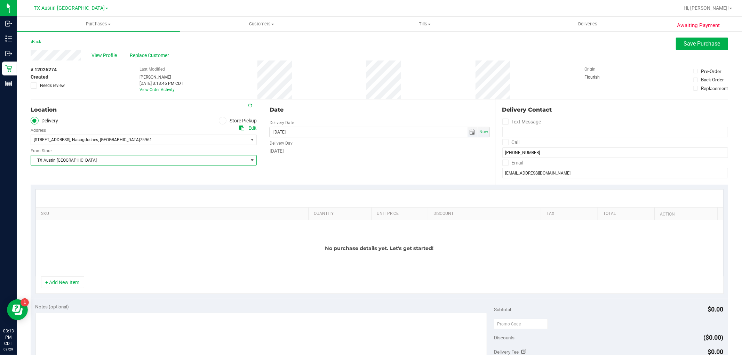
click at [470, 134] on span "select" at bounding box center [473, 132] width 6 height 6
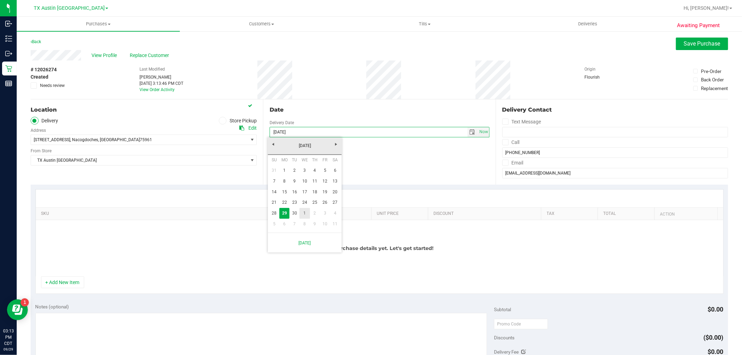
click at [305, 214] on link "1" at bounding box center [305, 213] width 10 height 11
type input "10/01/2025"
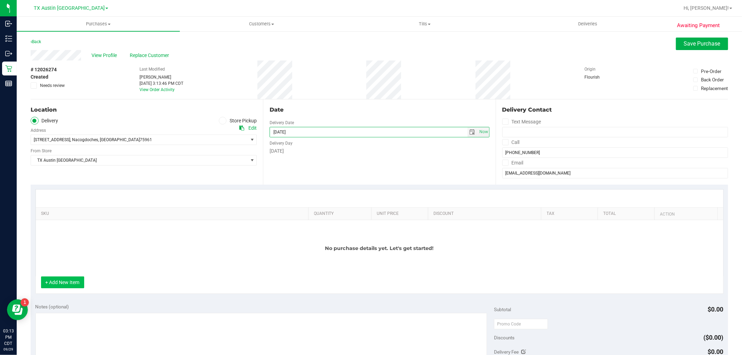
click at [72, 283] on button "+ Add New Item" at bounding box center [62, 283] width 43 height 12
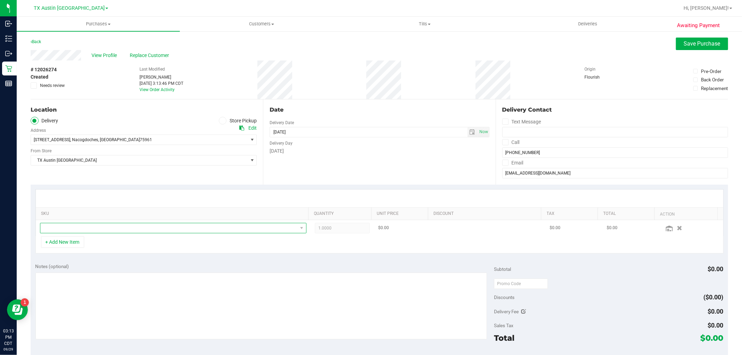
click at [110, 232] on span "NO DATA FOUND" at bounding box center [168, 228] width 257 height 10
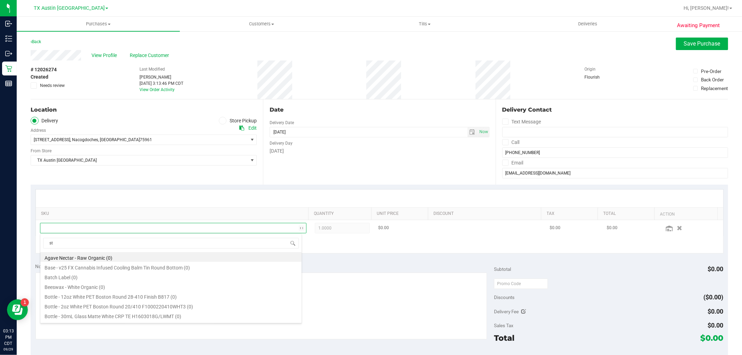
scroll to position [10, 260]
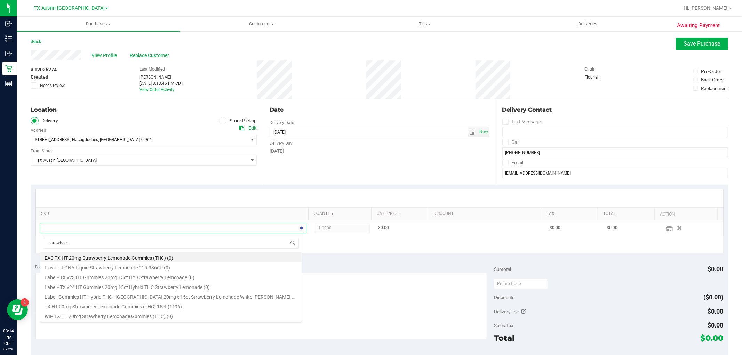
type input "strawberry"
click at [170, 308] on li "TX HT 20mg Strawberry Lemonade Gummies (THC) 15ct (1196)" at bounding box center [170, 306] width 261 height 10
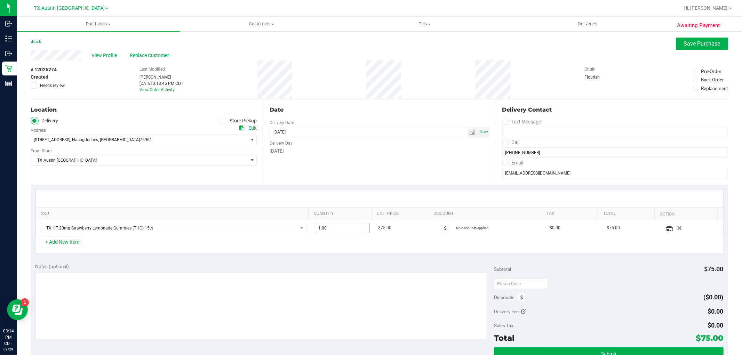
click at [332, 230] on span "1.00 1" at bounding box center [342, 228] width 55 height 10
click at [332, 230] on input "1" at bounding box center [342, 228] width 54 height 10
type input "3"
type input "3.00"
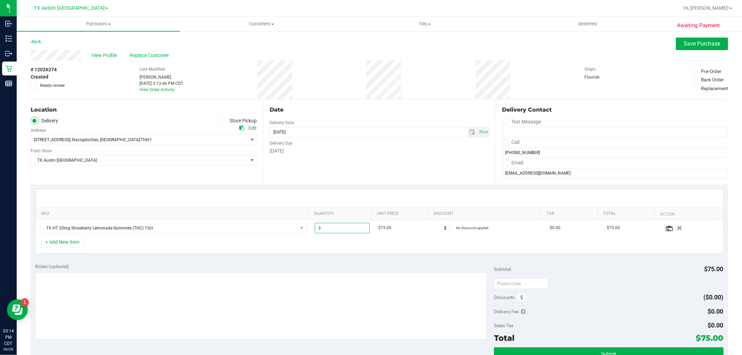
click at [327, 245] on div "+ Add New Item" at bounding box center [379, 244] width 688 height 17
click at [75, 244] on button "+ Add New Item" at bounding box center [62, 242] width 43 height 12
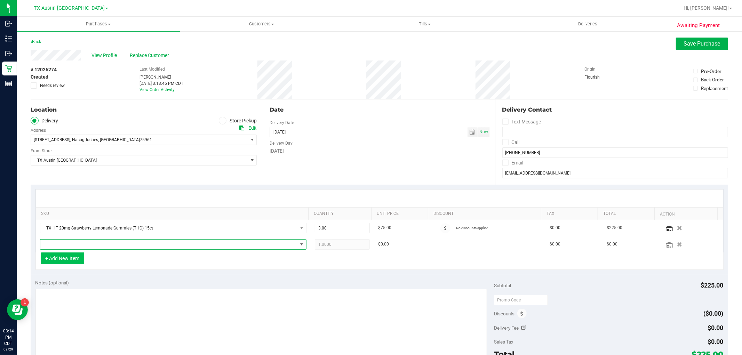
click at [75, 244] on span "NO DATA FOUND" at bounding box center [168, 245] width 257 height 10
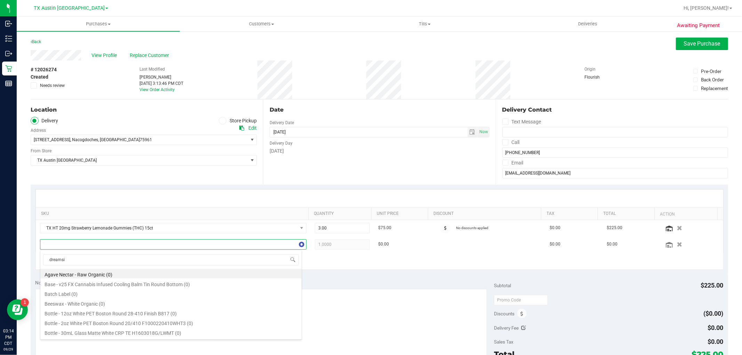
type input "dreamsic"
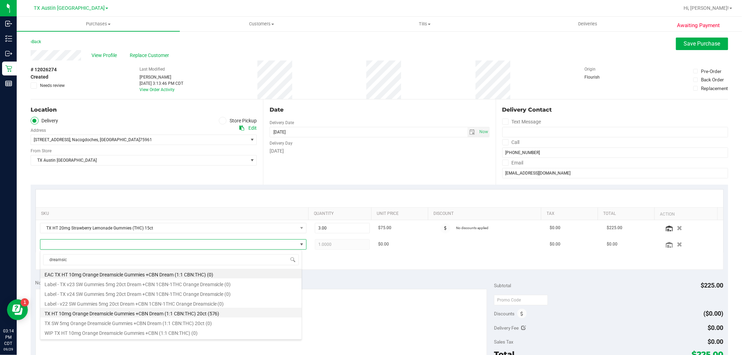
click at [208, 316] on li "TX HT 10mg Orange Dreamsicle Gummies +CBN Dream (1:1 CBN:THC) 20ct (576)" at bounding box center [170, 313] width 261 height 10
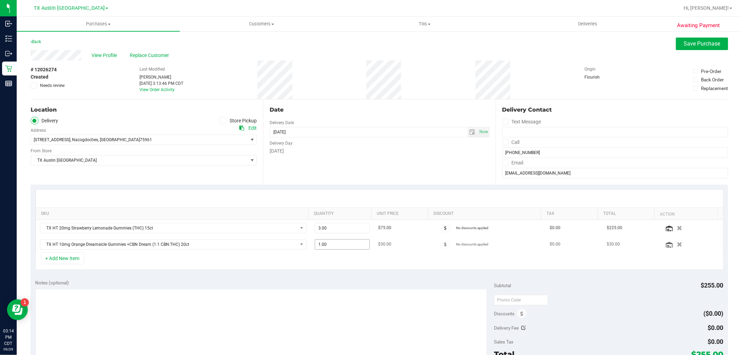
click at [335, 246] on span "1.00 1" at bounding box center [342, 244] width 55 height 10
click at [335, 246] on input "1" at bounding box center [342, 245] width 54 height 10
type input "2"
type input "2.00"
click at [337, 259] on div "+ Add New Item" at bounding box center [379, 261] width 688 height 17
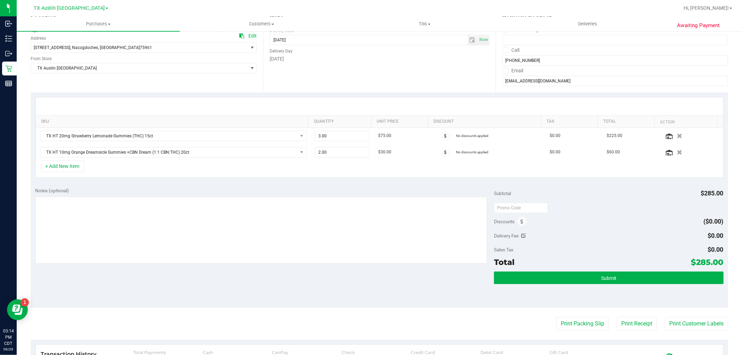
scroll to position [116, 0]
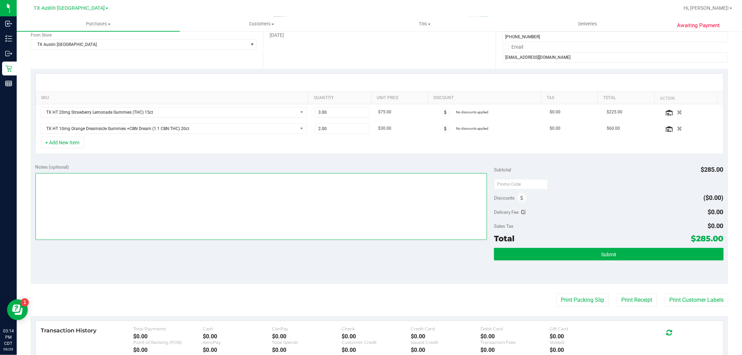
click at [374, 211] on textarea at bounding box center [261, 206] width 452 height 67
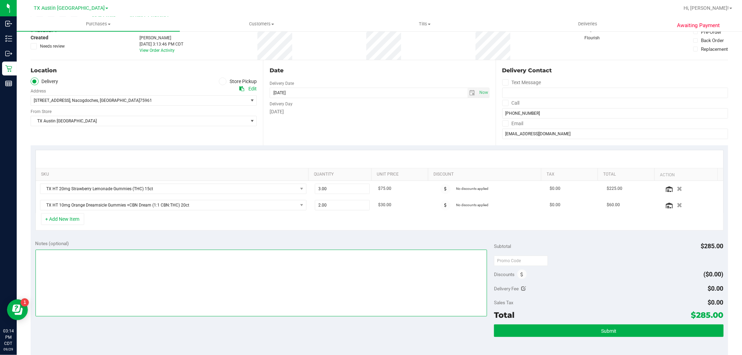
scroll to position [39, 0]
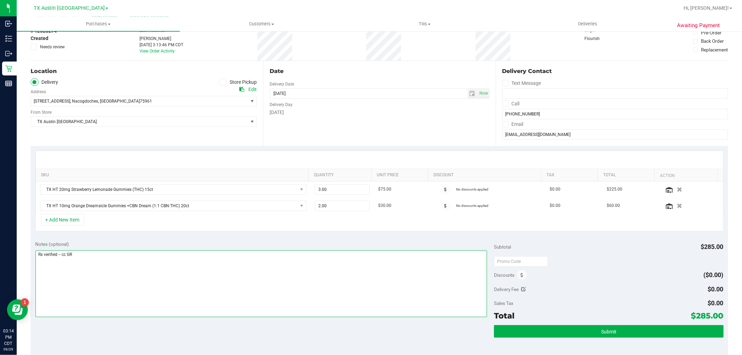
type textarea "Rx verified -- cc GR"
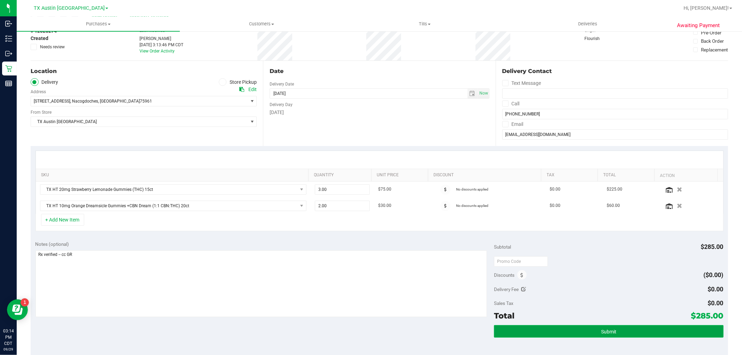
click at [601, 329] on span "Submit" at bounding box center [608, 332] width 15 height 6
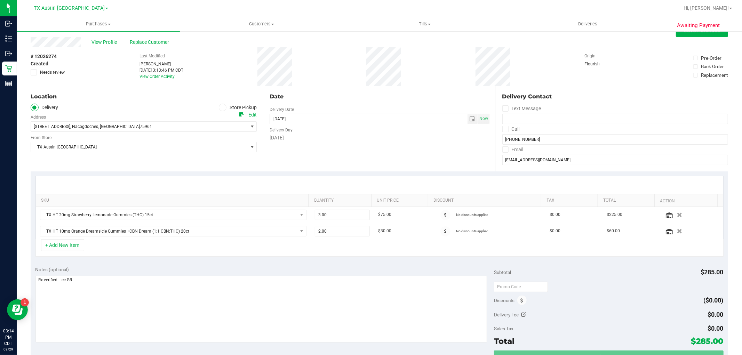
scroll to position [0, 0]
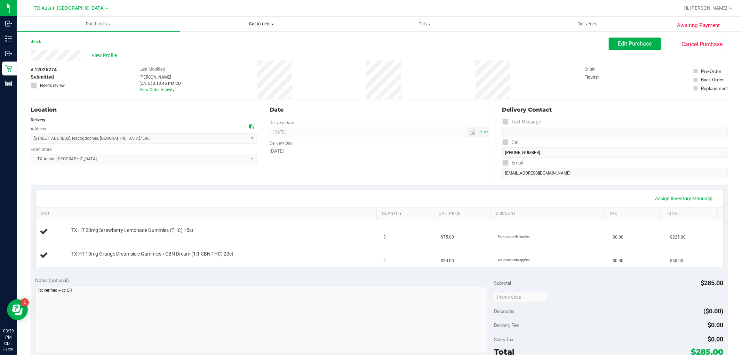
click at [268, 24] on span "Customers" at bounding box center [261, 24] width 162 height 6
click at [246, 41] on li "All customers" at bounding box center [261, 42] width 163 height 8
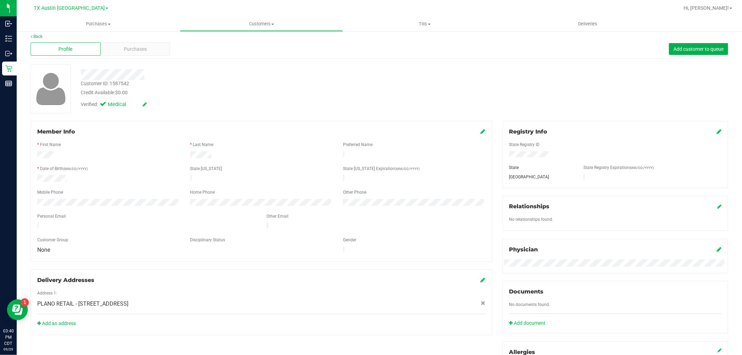
scroll to position [4, 0]
click at [150, 47] on div "Purchases" at bounding box center [136, 49] width 70 height 13
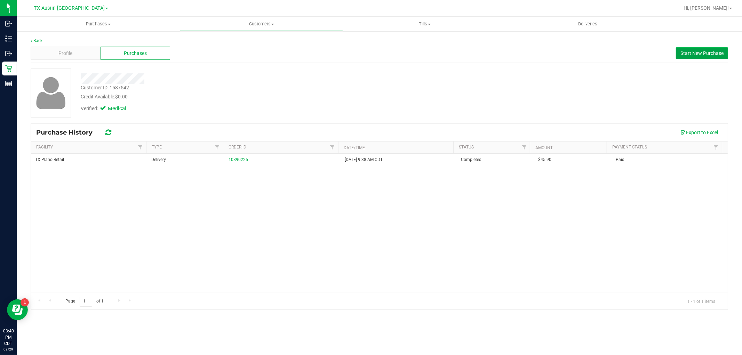
click at [693, 53] on span "Start New Purchase" at bounding box center [702, 53] width 43 height 6
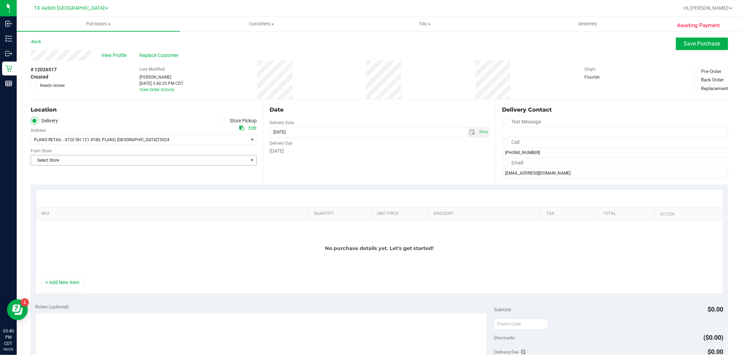
click at [209, 159] on span "Select Store" at bounding box center [139, 161] width 217 height 10
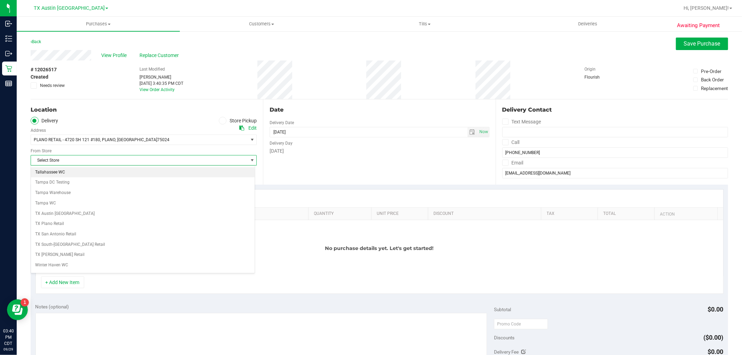
scroll to position [486, 0]
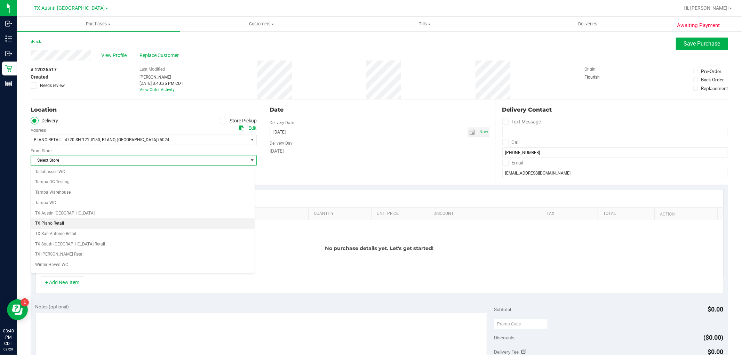
click at [139, 229] on li "TX Plano Retail" at bounding box center [143, 223] width 224 height 10
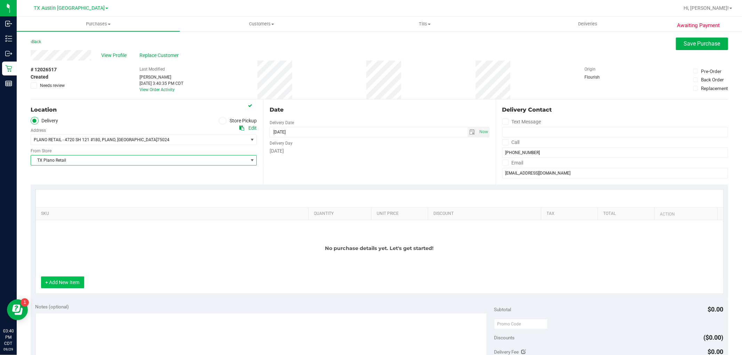
click at [54, 286] on button "+ Add New Item" at bounding box center [62, 283] width 43 height 12
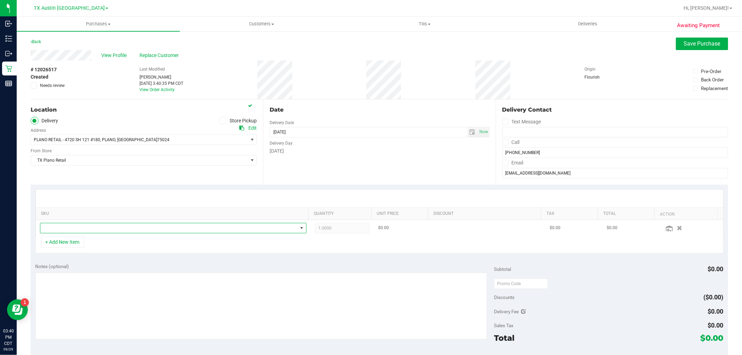
click at [95, 229] on span "NO DATA FOUND" at bounding box center [168, 228] width 257 height 10
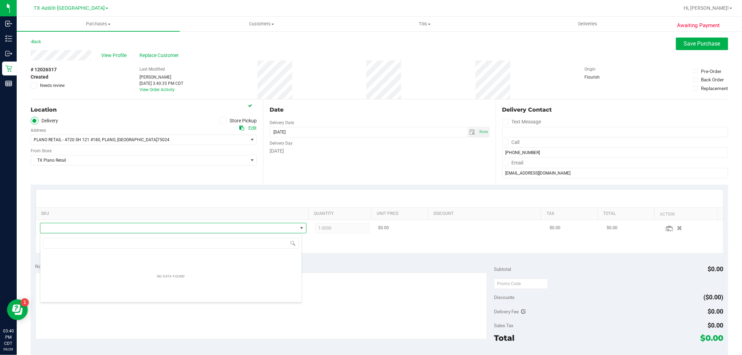
scroll to position [10, 260]
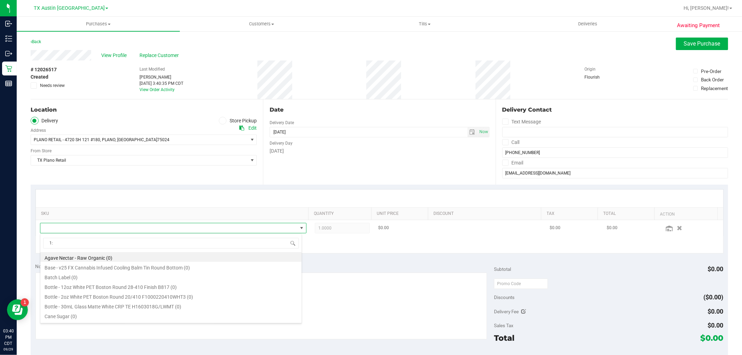
type input "1:1"
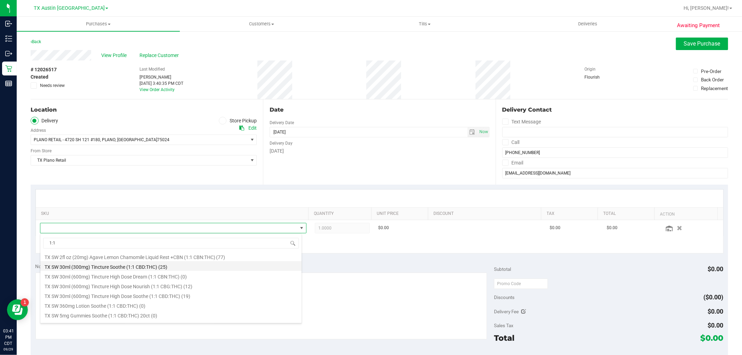
click at [223, 266] on li "TX SW 30ml (300mg) Tincture Soothe (1:1 CBD:THC) (25)" at bounding box center [170, 266] width 261 height 10
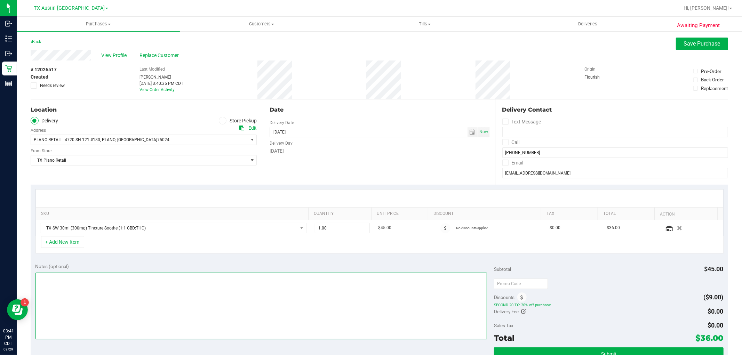
click at [323, 294] on textarea at bounding box center [261, 306] width 452 height 67
click at [470, 130] on span "select" at bounding box center [473, 132] width 6 height 6
type textarea "Rx verified -- cc GR"
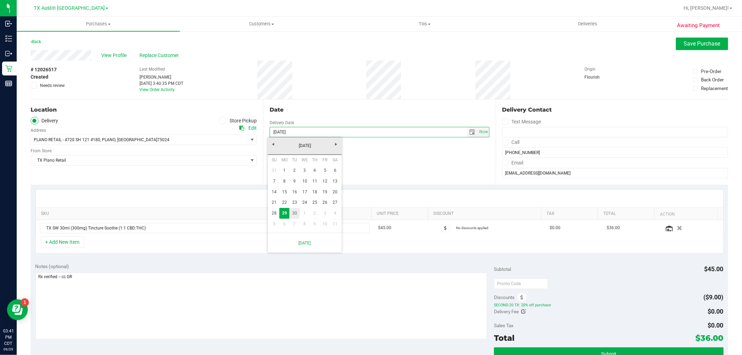
click at [292, 214] on link "30" at bounding box center [294, 213] width 10 height 11
type input "09/30/2025"
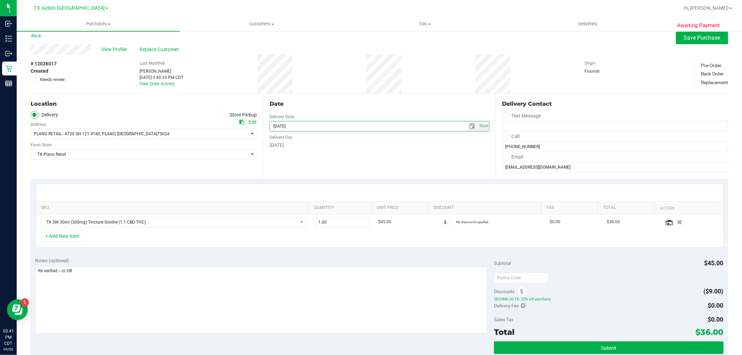
scroll to position [6, 0]
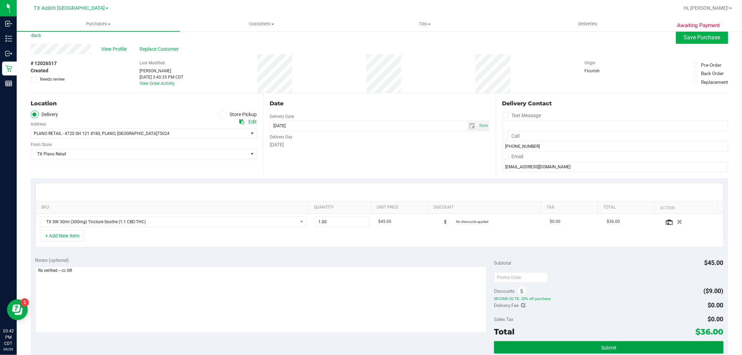
click at [521, 347] on button "Submit" at bounding box center [608, 347] width 229 height 13
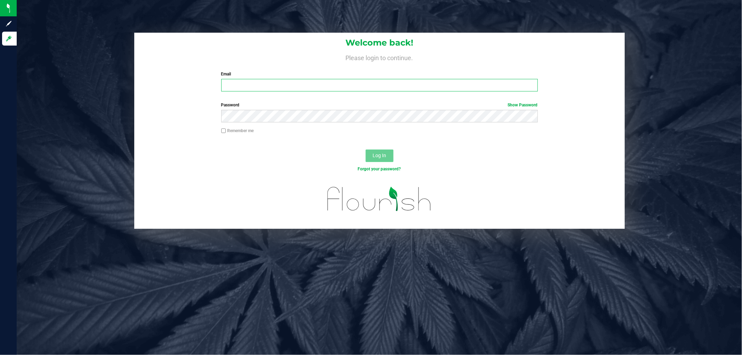
type input "[EMAIL_ADDRESS][DOMAIN_NAME]"
click at [387, 156] on button "Log In" at bounding box center [380, 156] width 28 height 13
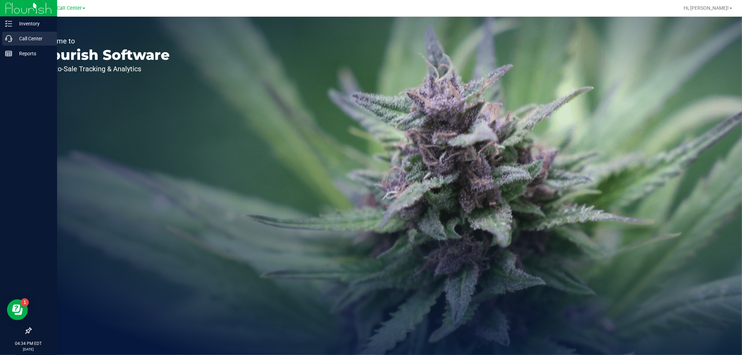
click at [15, 39] on p "Call Center" at bounding box center [33, 38] width 42 height 8
